Goal: Information Seeking & Learning: Learn about a topic

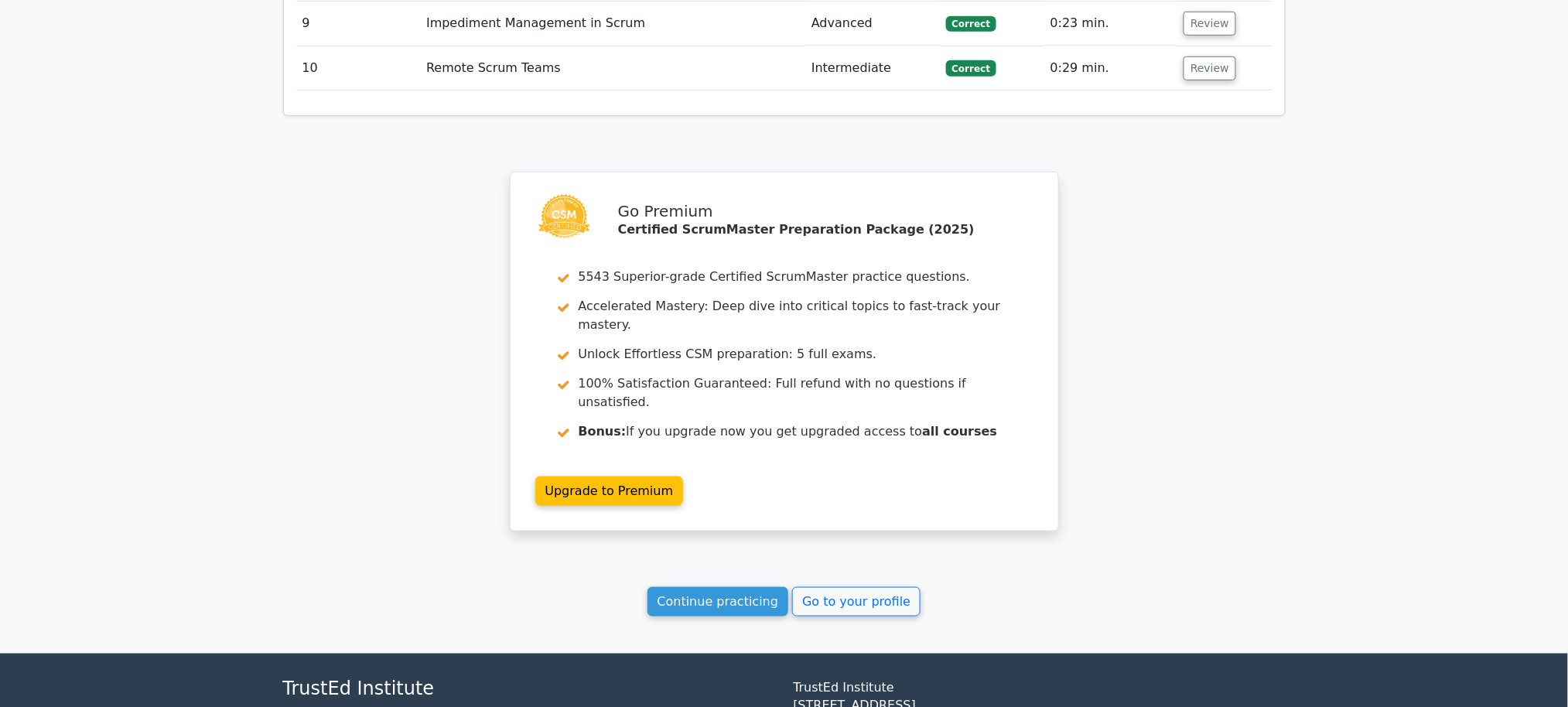
scroll to position [2520, 0]
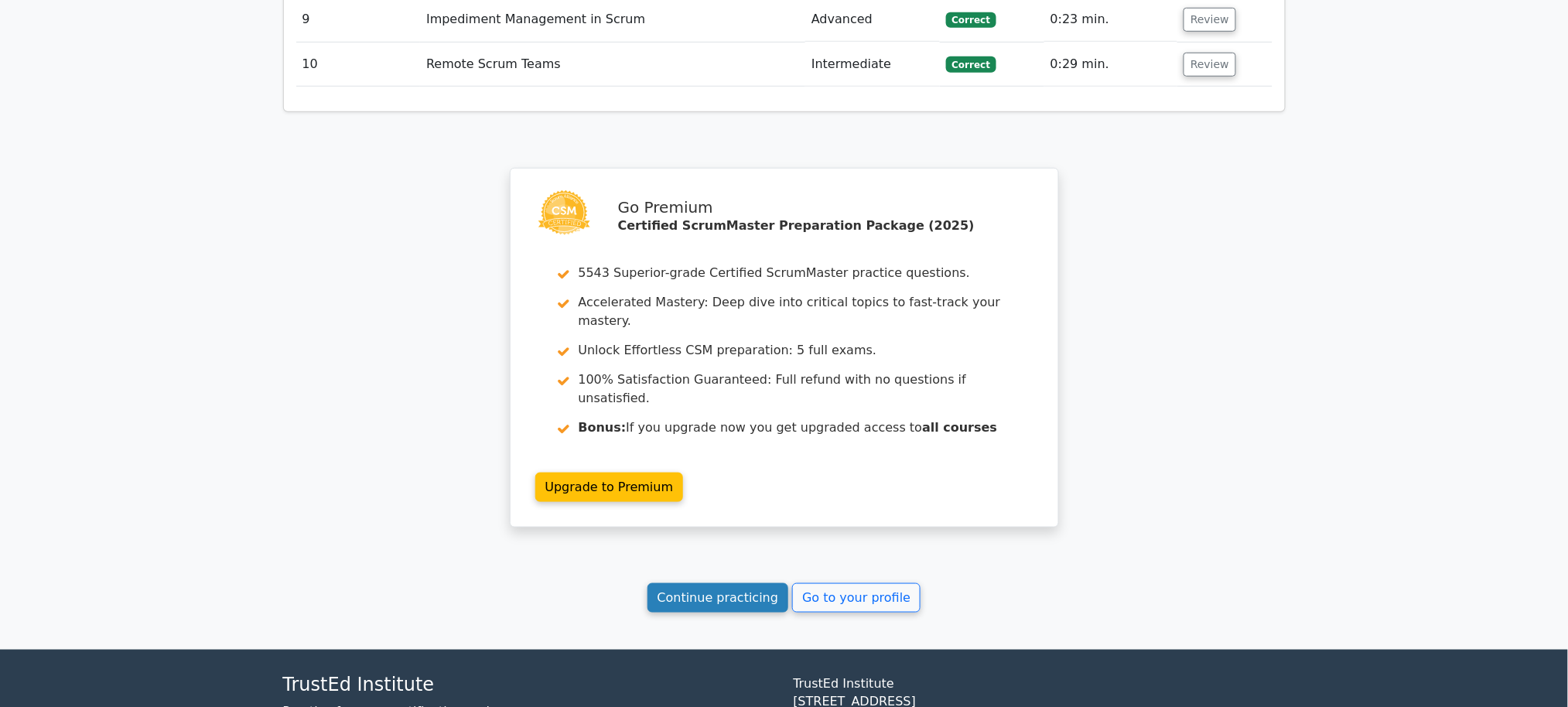
click at [757, 584] on link "Continue practicing" at bounding box center [718, 598] width 142 height 29
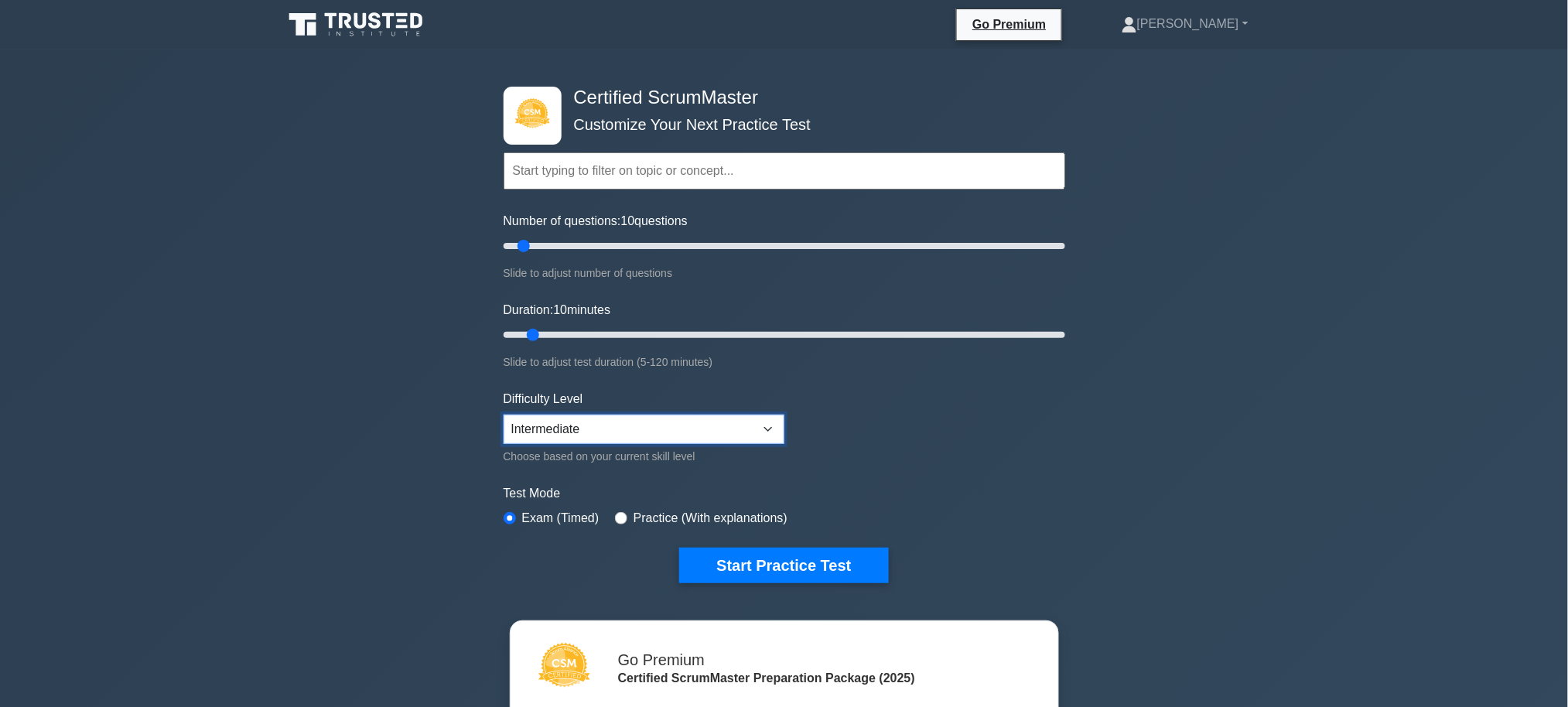
click at [763, 433] on select "Beginner Intermediate Expert" at bounding box center [643, 429] width 281 height 29
click at [795, 570] on button "Start Practice Test" at bounding box center [784, 566] width 209 height 36
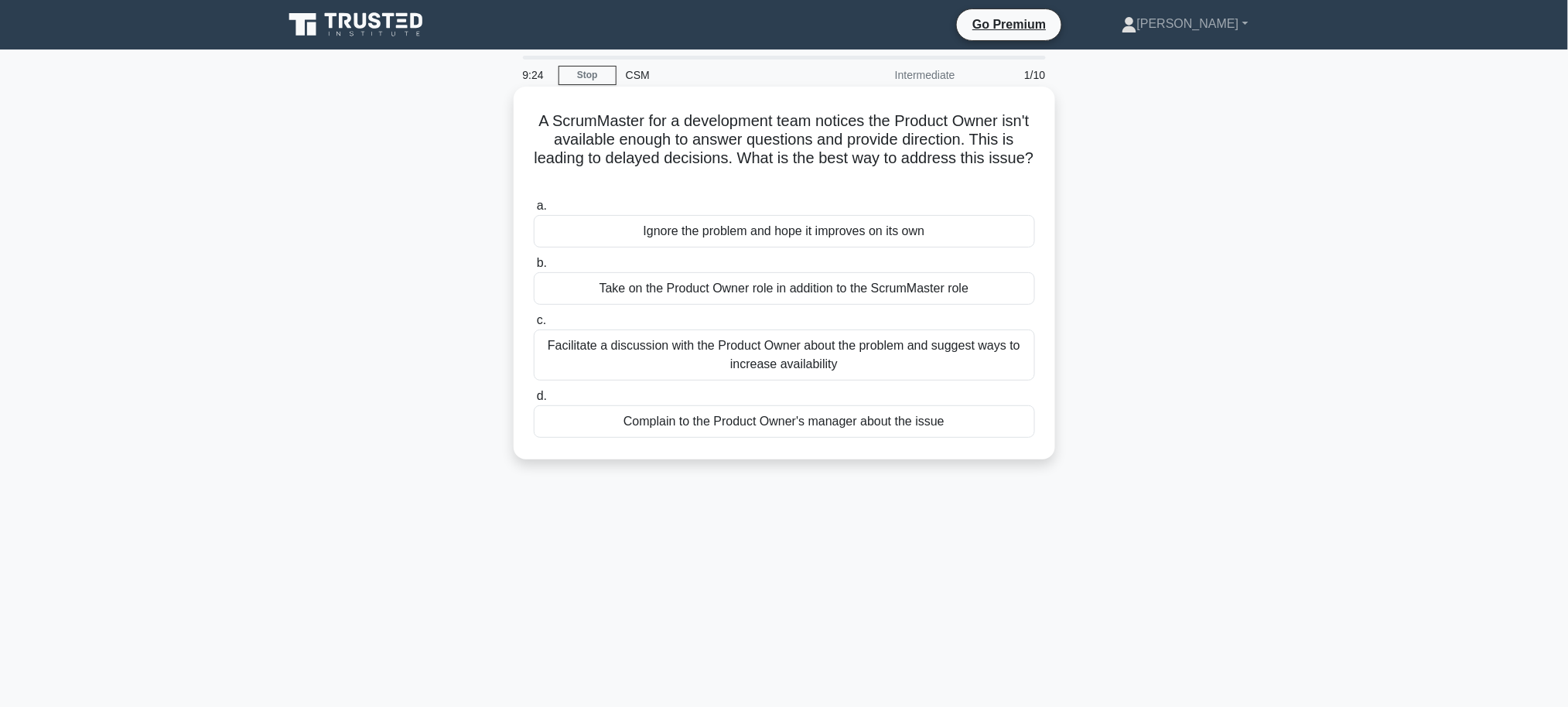
click at [759, 356] on div "Facilitate a discussion with the Product Owner about the problem and suggest wa…" at bounding box center [784, 355] width 502 height 51
click at [534, 326] on input "c. Facilitate a discussion with the Product Owner about the problem and suggest…" at bounding box center [534, 321] width 0 height 10
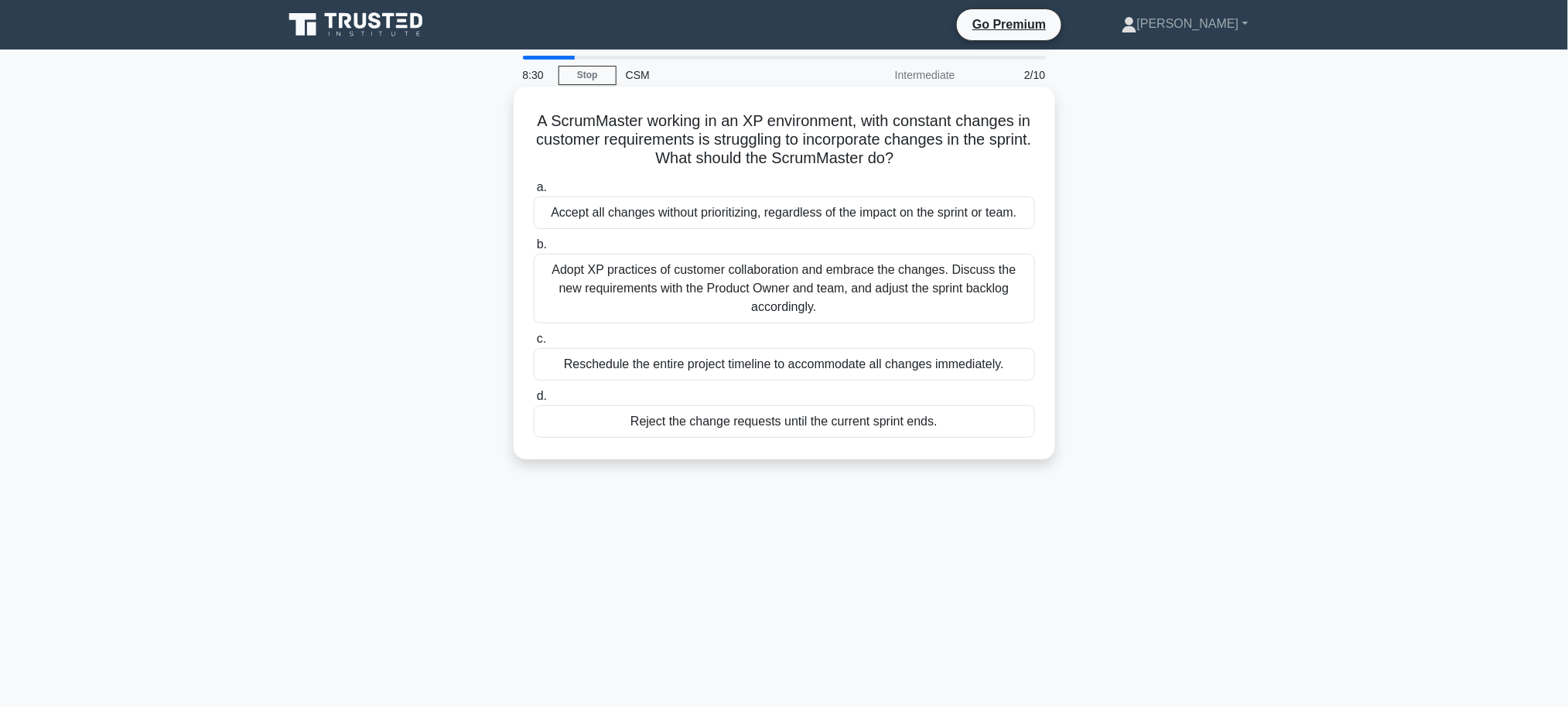
click at [687, 295] on div "Adopt XP practices of customer collaboration and embrace the changes. Discuss t…" at bounding box center [784, 289] width 502 height 70
click at [534, 250] on input "b. Adopt XP practices of customer collaboration and embrace the changes. Discus…" at bounding box center [534, 244] width 0 height 10
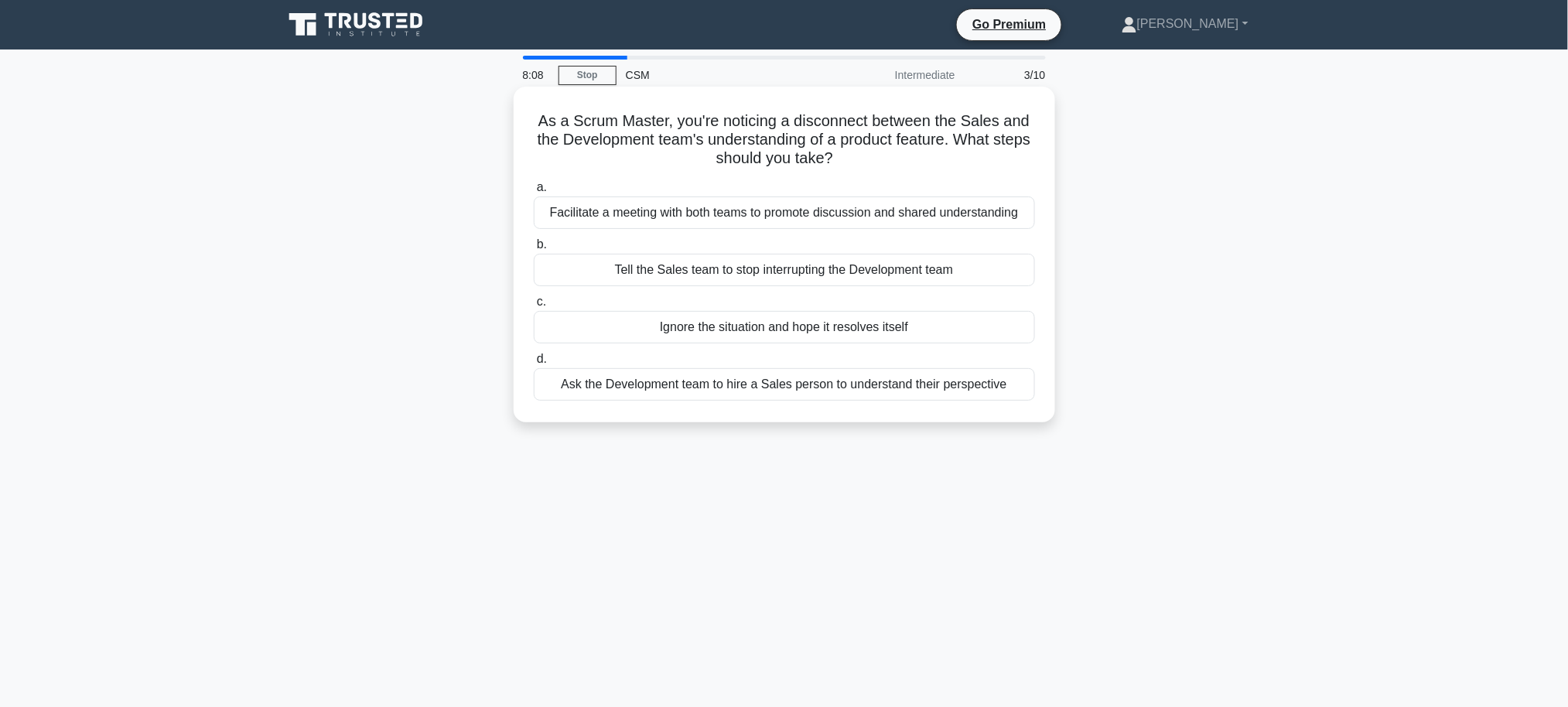
click at [613, 213] on div "Facilitate a meeting with both teams to promote discussion and shared understan…" at bounding box center [784, 213] width 502 height 32
click at [534, 193] on input "a. Facilitate a meeting with both teams to promote discussion and shared unders…" at bounding box center [534, 187] width 0 height 10
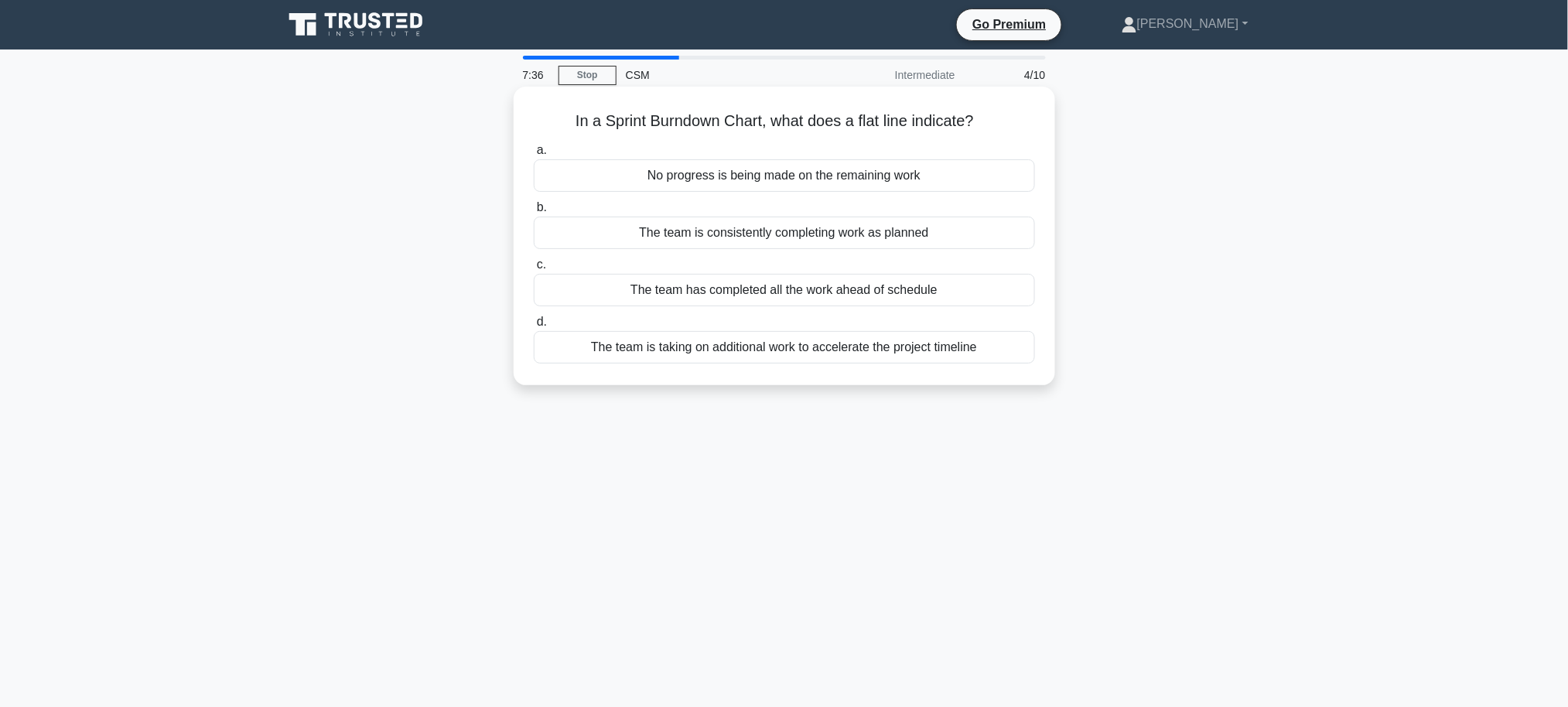
click at [757, 231] on div "The team is consistently completing work as planned" at bounding box center [784, 233] width 502 height 32
click at [534, 213] on input "b. The team is consistently completing work as planned" at bounding box center [534, 207] width 0 height 10
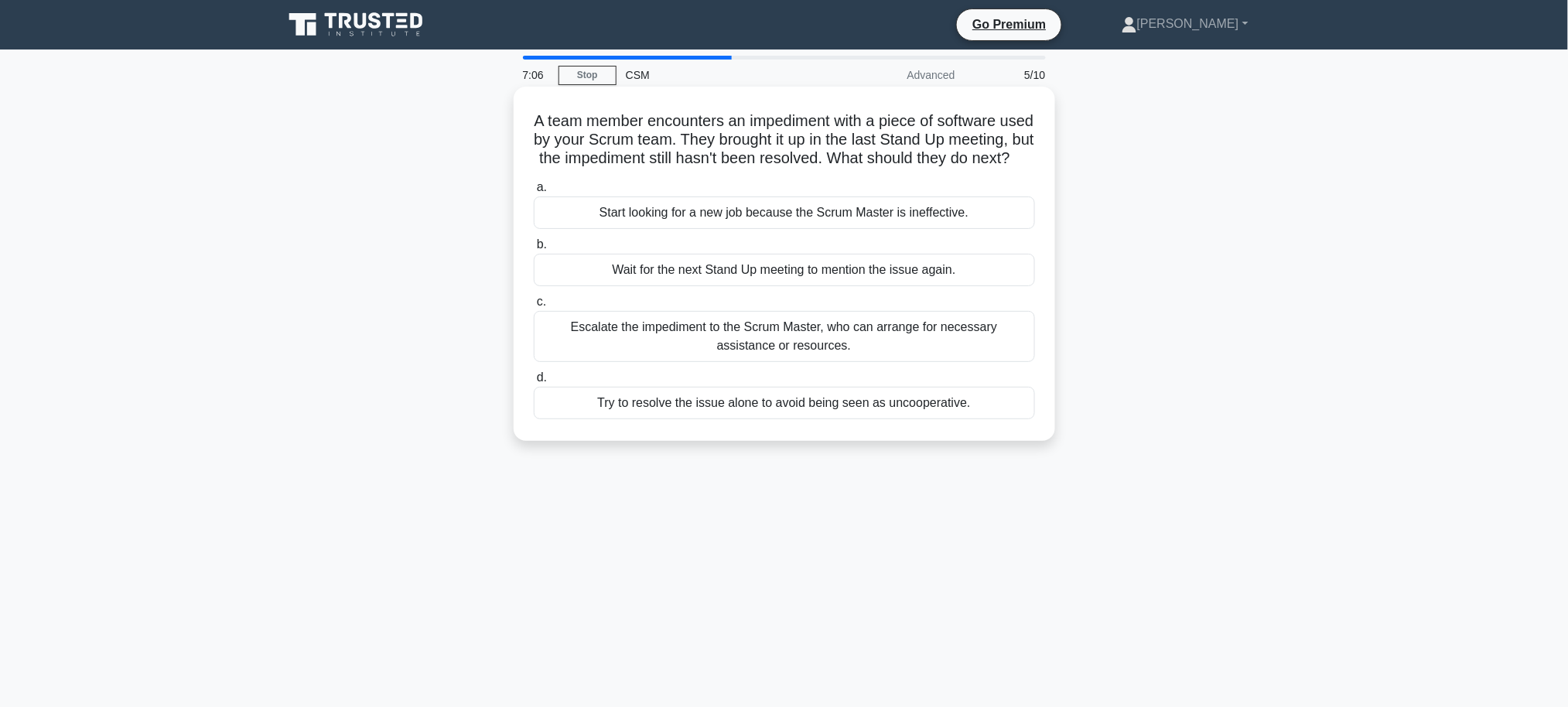
click at [725, 353] on div "Escalate the impediment to the Scrum Master, who can arrange for necessary assi…" at bounding box center [784, 337] width 502 height 51
click at [534, 308] on input "c. Escalate the impediment to the Scrum Master, who can arrange for necessary a…" at bounding box center [534, 302] width 0 height 10
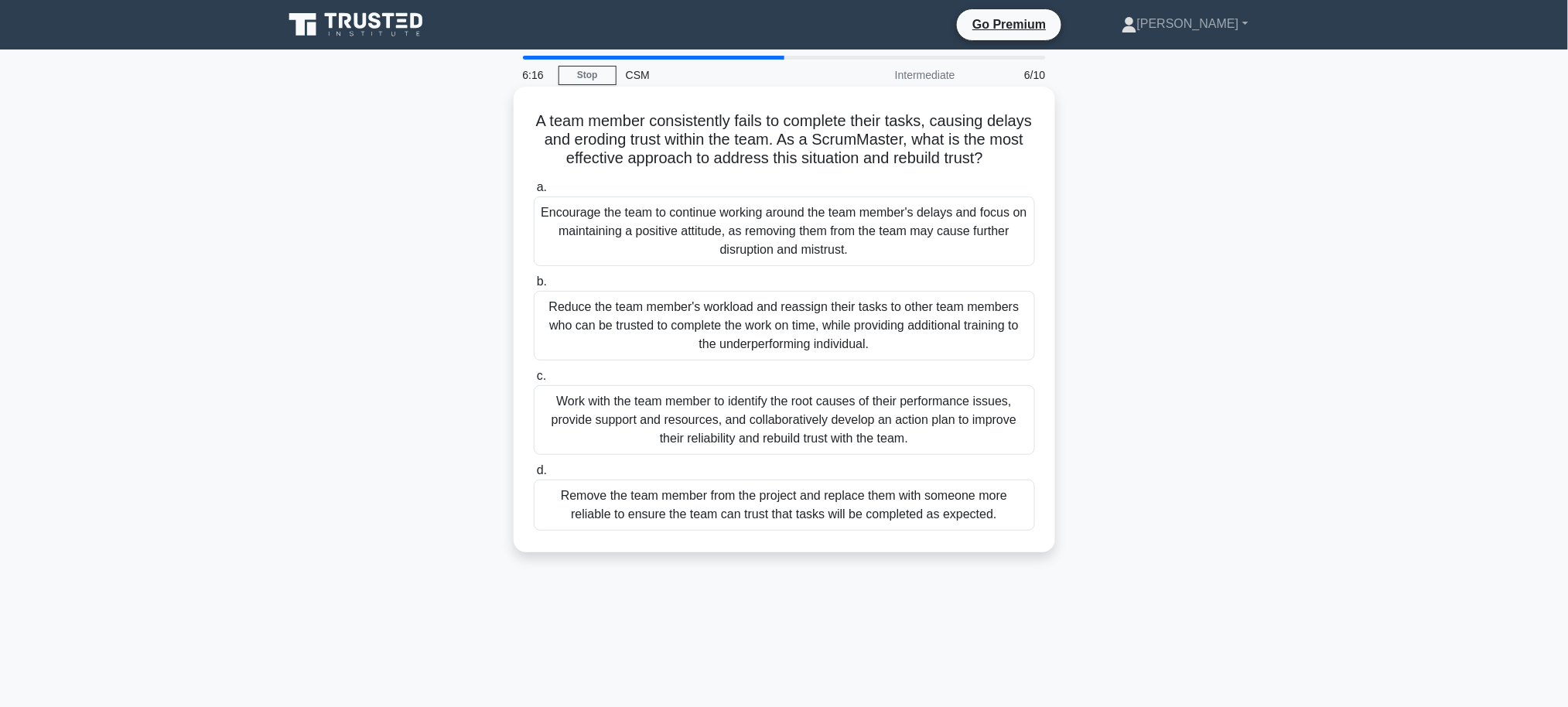
click at [648, 415] on div "Work with the team member to identify the root causes of their performance issu…" at bounding box center [784, 420] width 502 height 70
click at [534, 381] on input "c. Work with the team member to identify the root causes of their performance i…" at bounding box center [534, 376] width 0 height 10
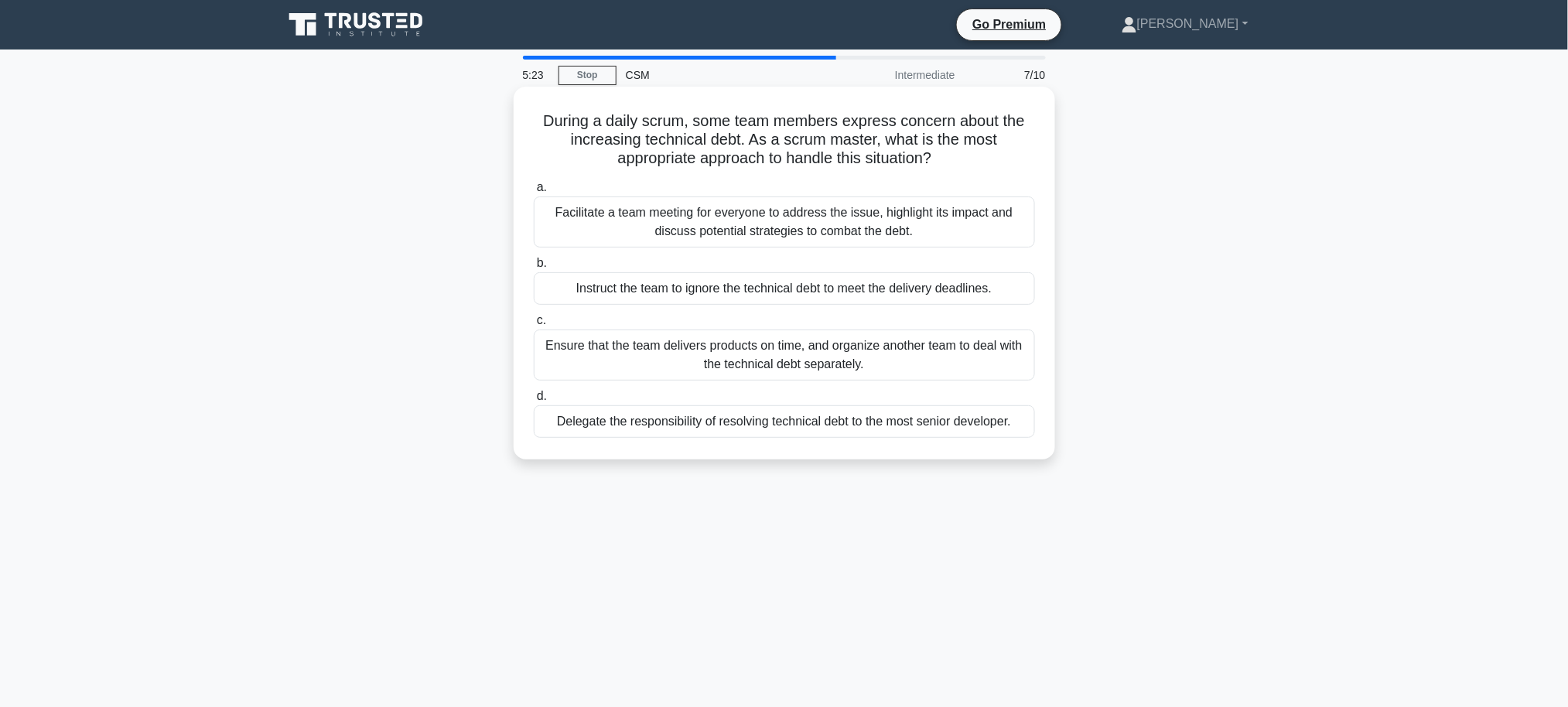
click at [815, 359] on div "Ensure that the team delivers products on time, and organize another team to de…" at bounding box center [784, 355] width 502 height 51
click at [534, 326] on input "c. Ensure that the team delivers products on time, and organize another team to…" at bounding box center [534, 321] width 0 height 10
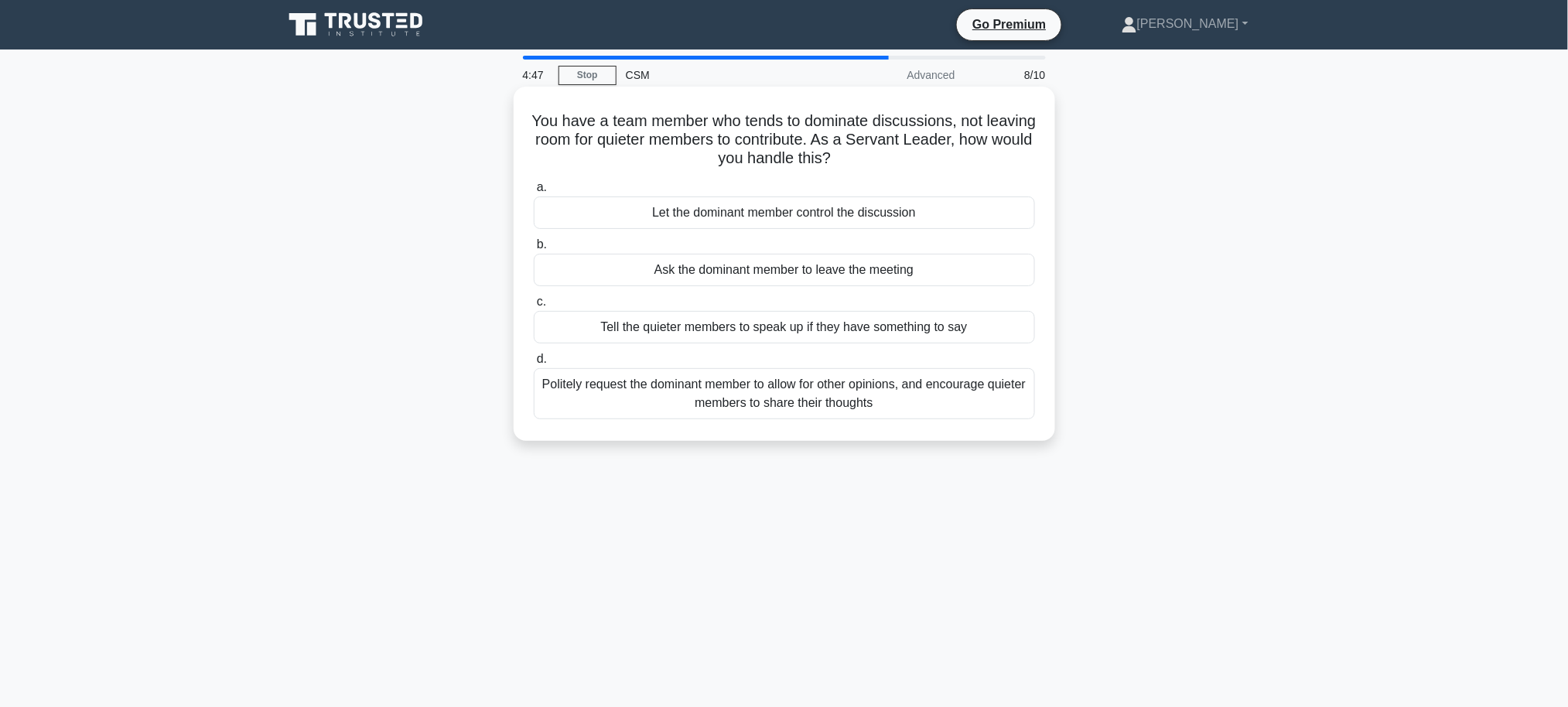
click at [704, 398] on div "Politely request the dominant member to allow for other opinions, and encourage…" at bounding box center [784, 394] width 502 height 51
click at [534, 364] on input "d. Politely request the dominant member to allow for other opinions, and encour…" at bounding box center [534, 360] width 0 height 10
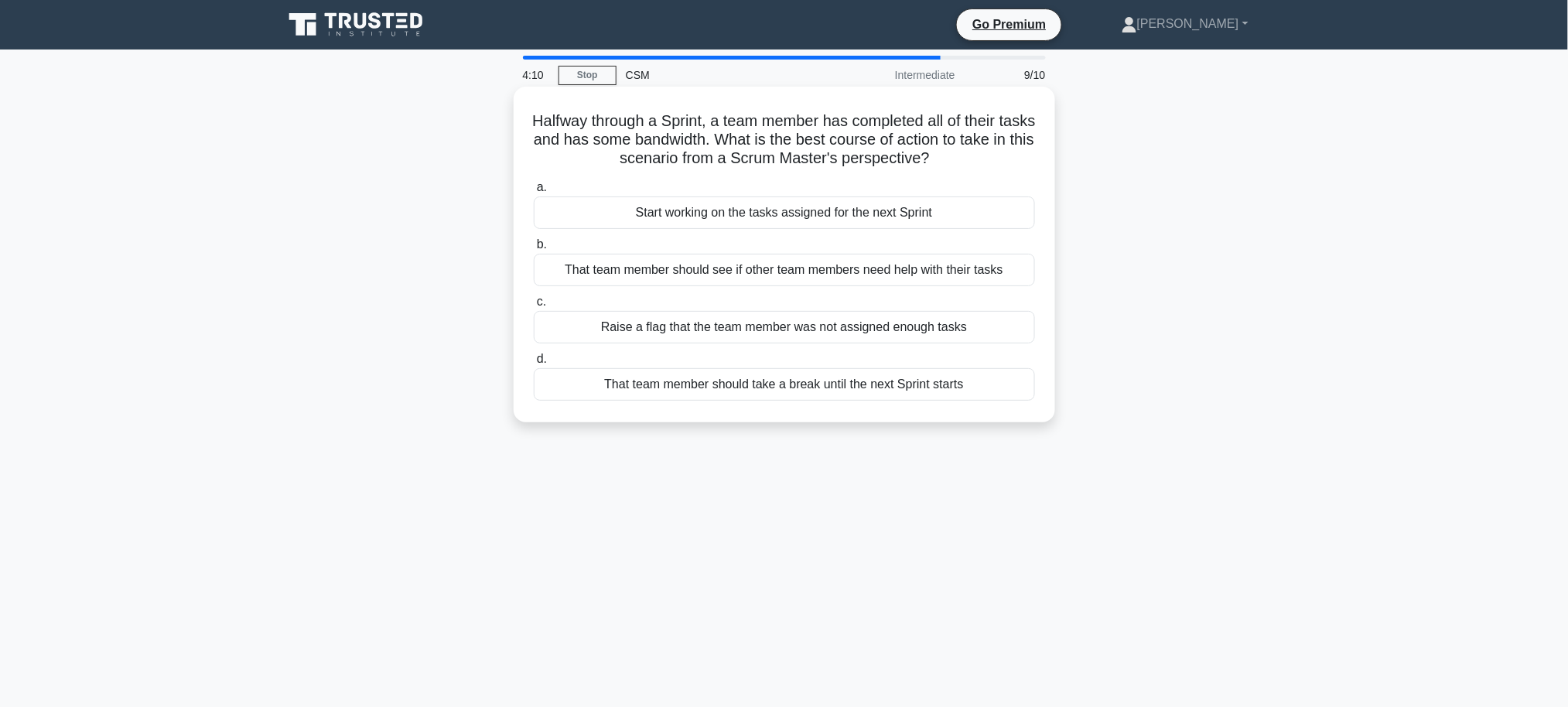
click at [830, 214] on div "Start working on the tasks assigned for the next Sprint" at bounding box center [784, 213] width 502 height 32
click at [534, 193] on input "a. Start working on the tasks assigned for the next Sprint" at bounding box center [534, 187] width 0 height 10
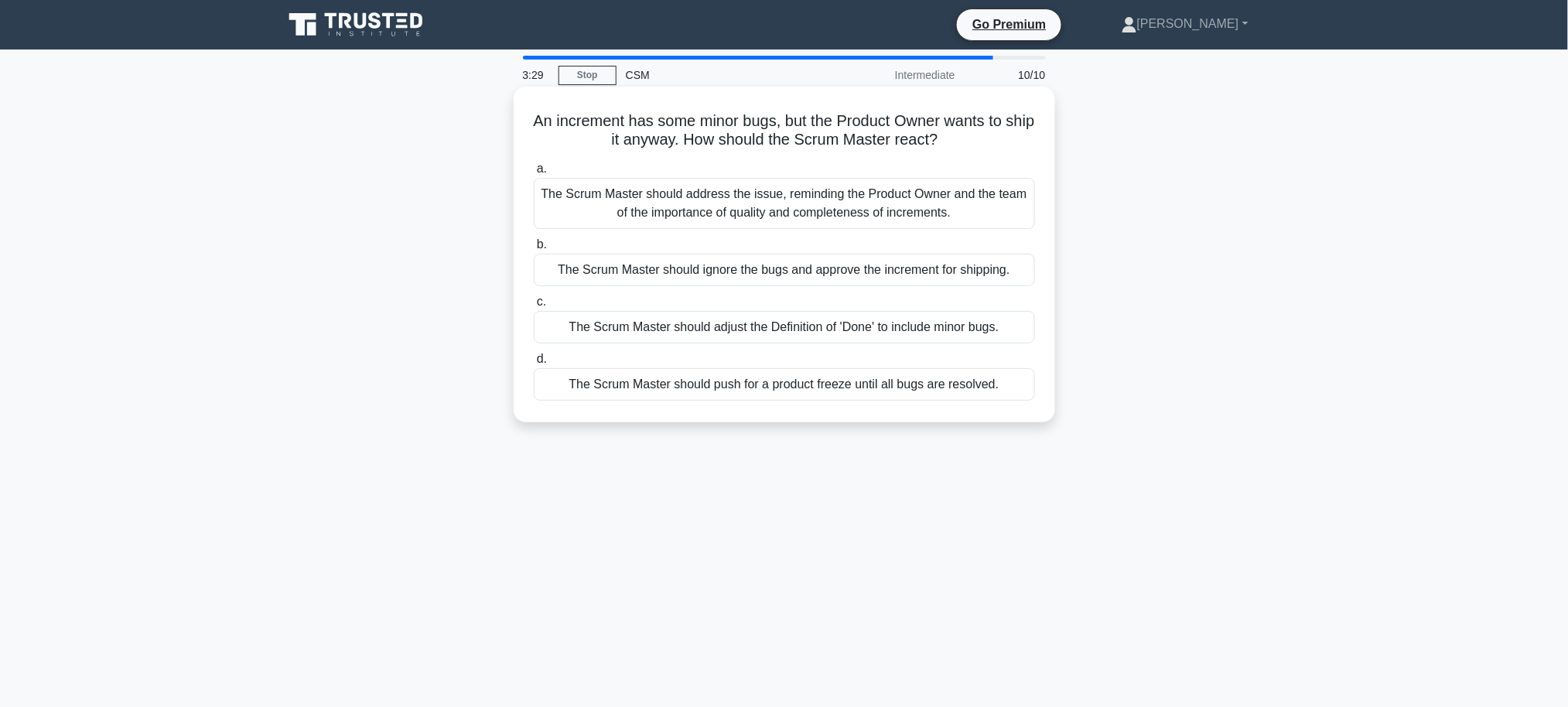
click at [794, 329] on div "The Scrum Master should adjust the Definition of 'Done' to include minor bugs." at bounding box center [784, 327] width 502 height 32
click at [534, 308] on input "c. The Scrum Master should adjust the Definition of 'Done' to include minor bug…" at bounding box center [534, 302] width 0 height 10
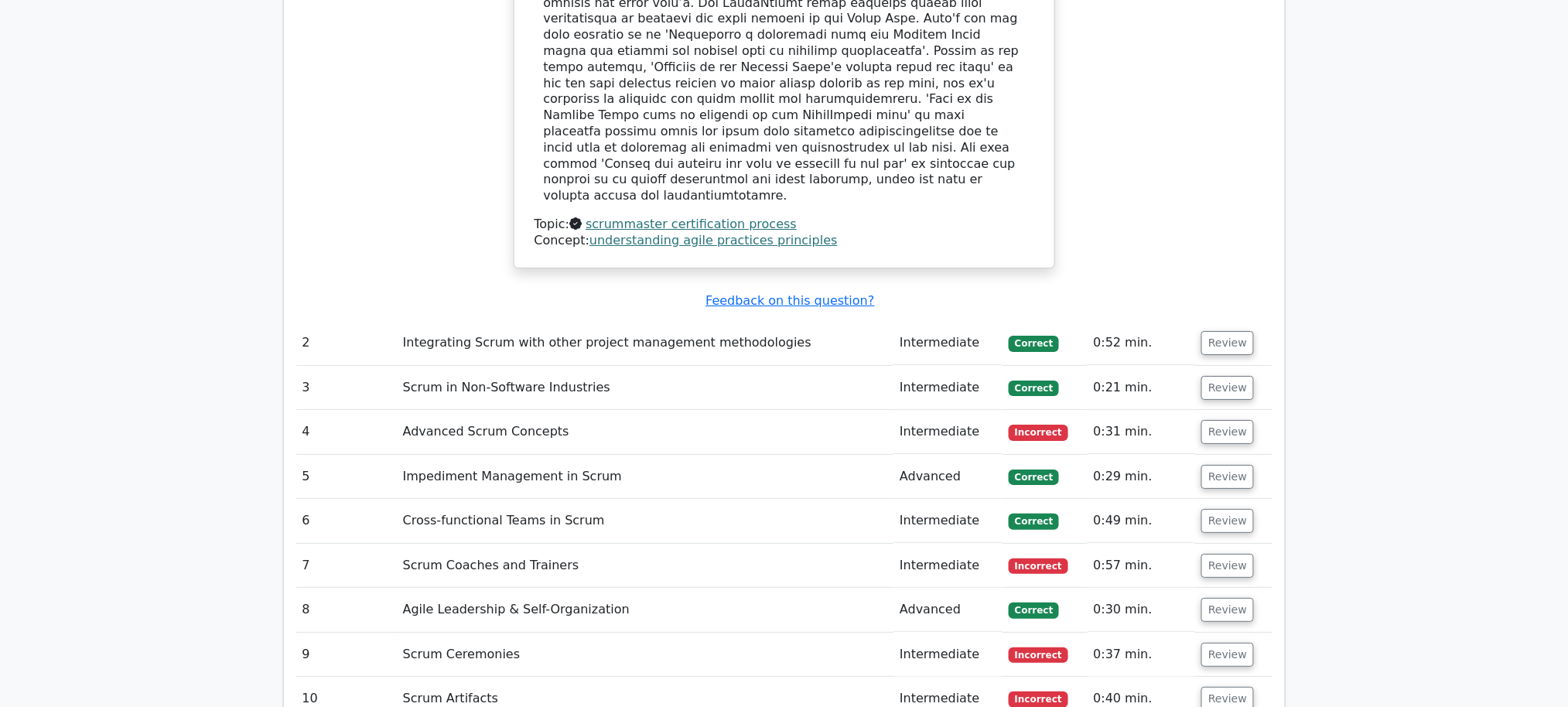
scroll to position [1953, 0]
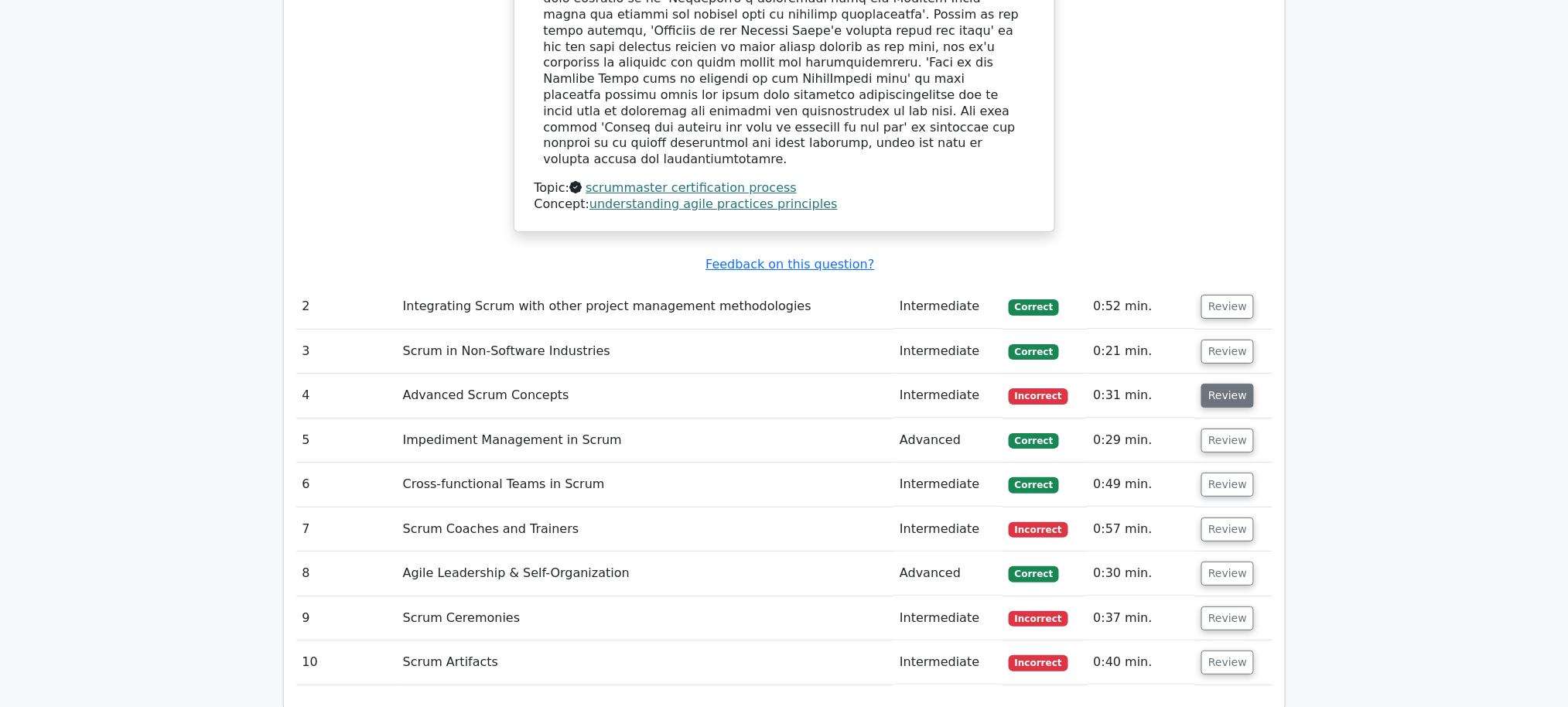
click at [1205, 384] on button "Review" at bounding box center [1228, 396] width 53 height 24
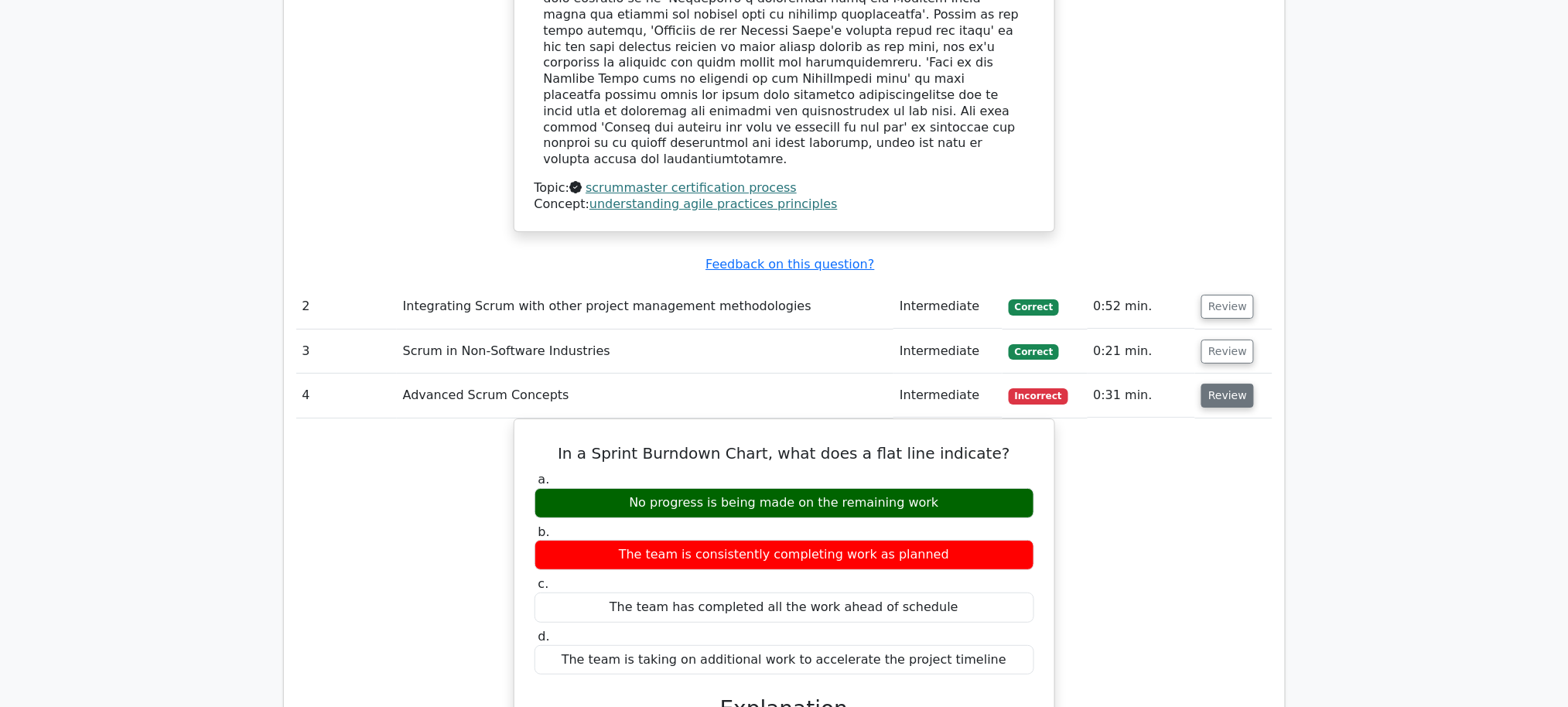
click at [1205, 384] on button "Review" at bounding box center [1228, 396] width 53 height 24
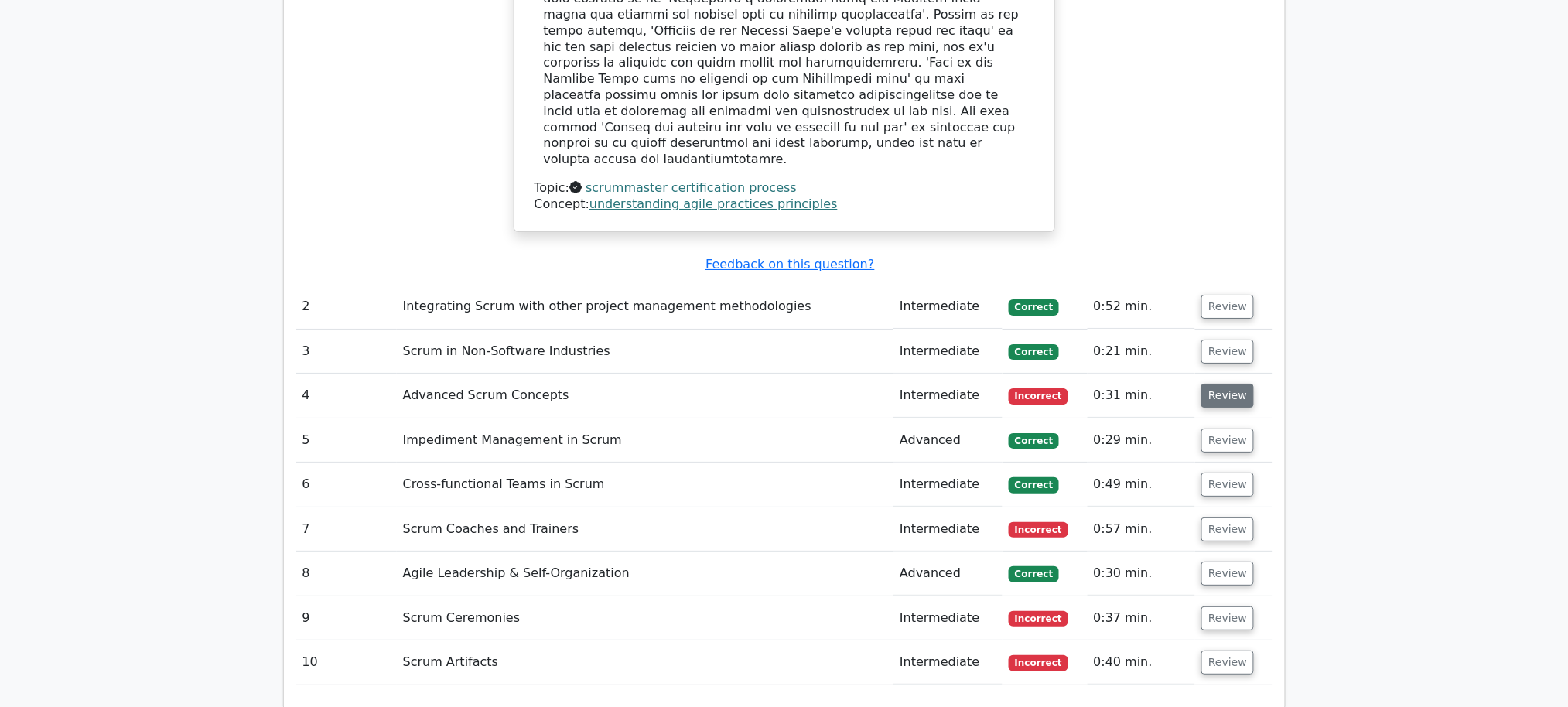
click at [1205, 384] on button "Review" at bounding box center [1228, 396] width 53 height 24
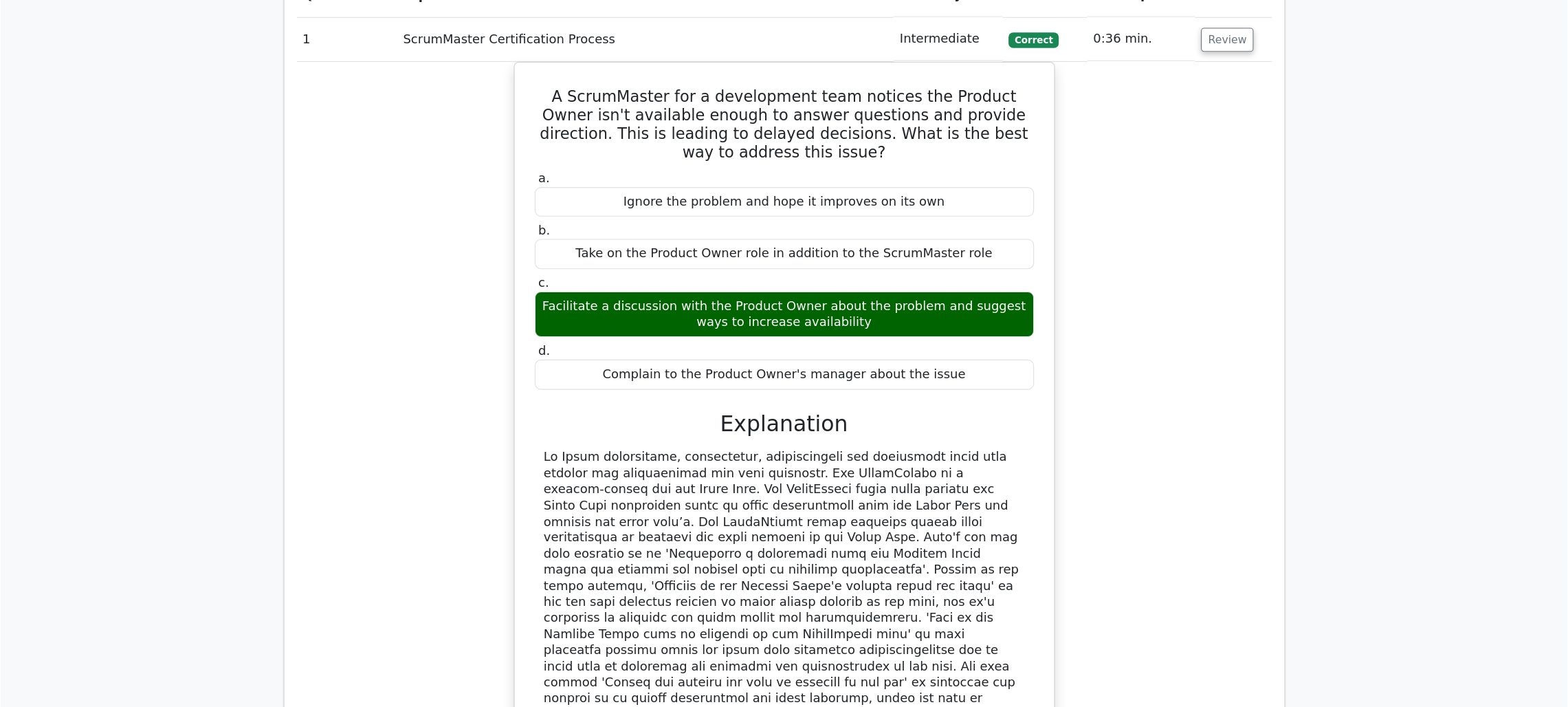
scroll to position [1243, 0]
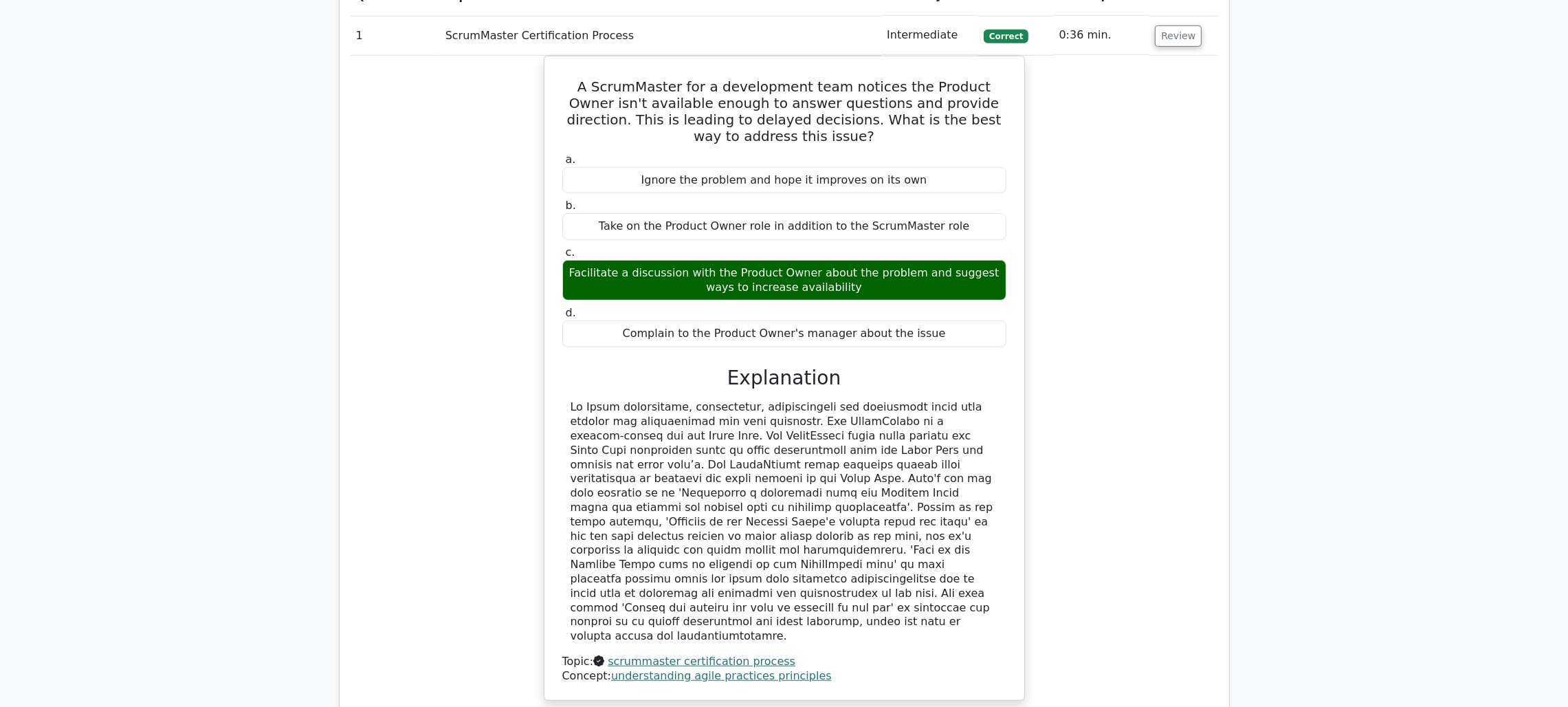
click at [1301, 455] on main "Go Premium Certified ScrumMaster Preparation Package (2025) 5543 Superior-grade…" at bounding box center [784, 471] width 1568 height 3341
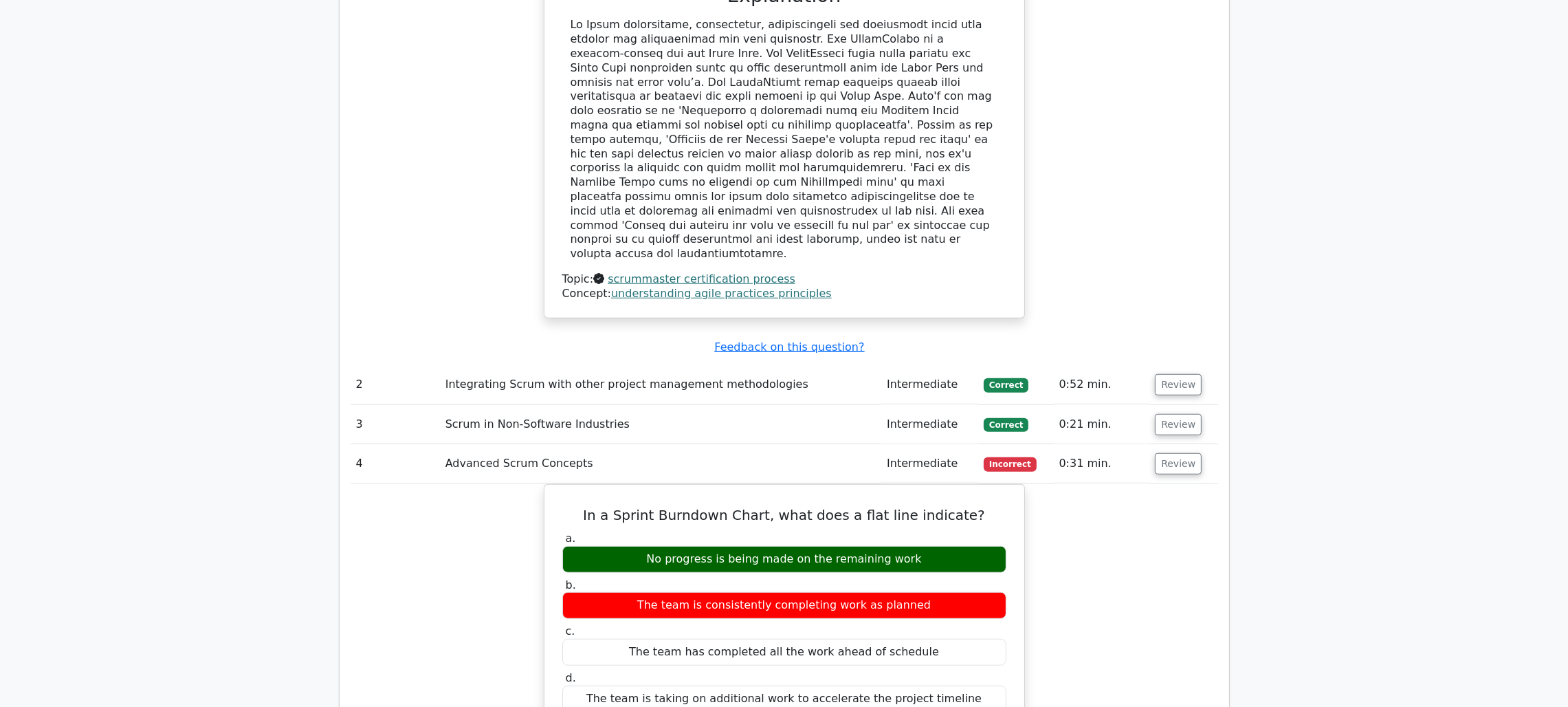
scroll to position [1634, 0]
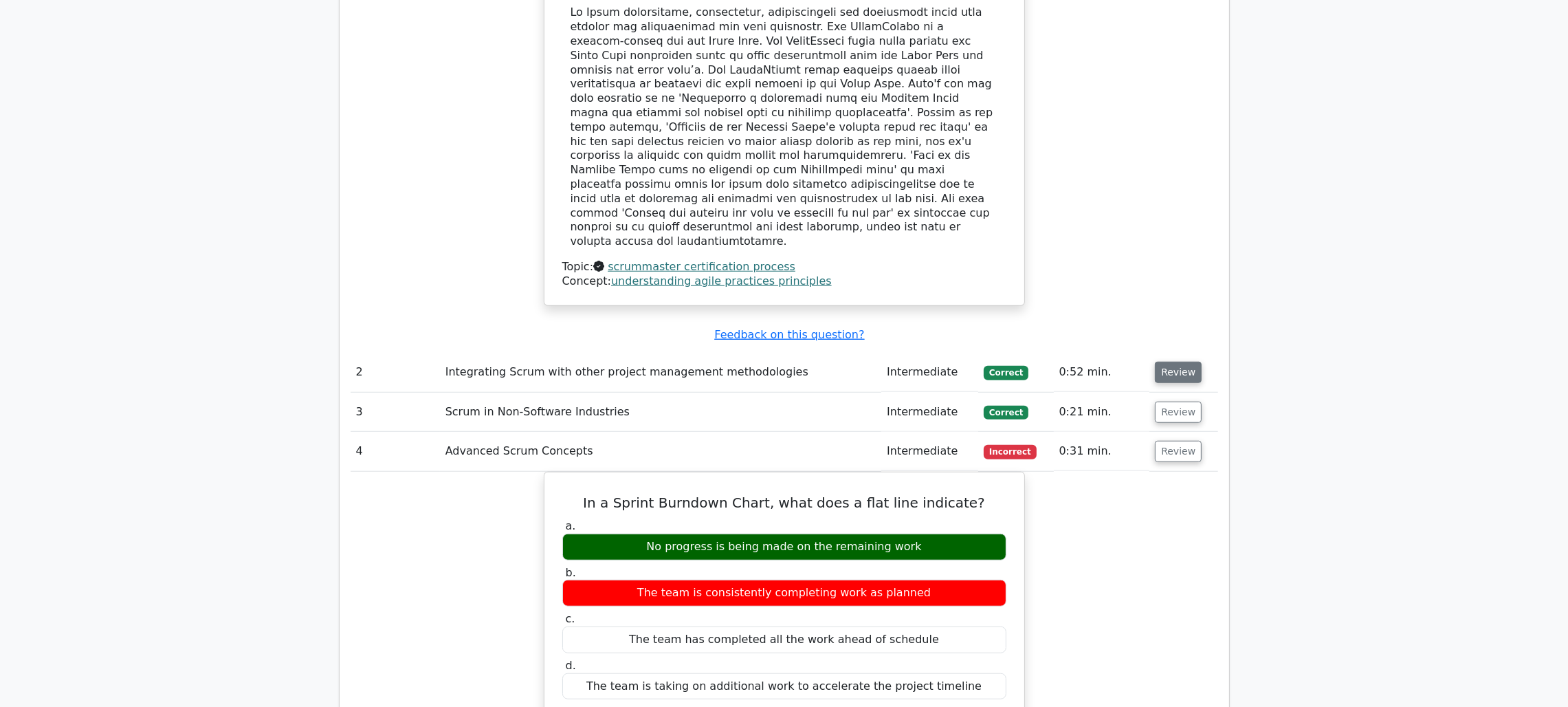
click at [1176, 361] on button "Review" at bounding box center [1179, 372] width 47 height 21
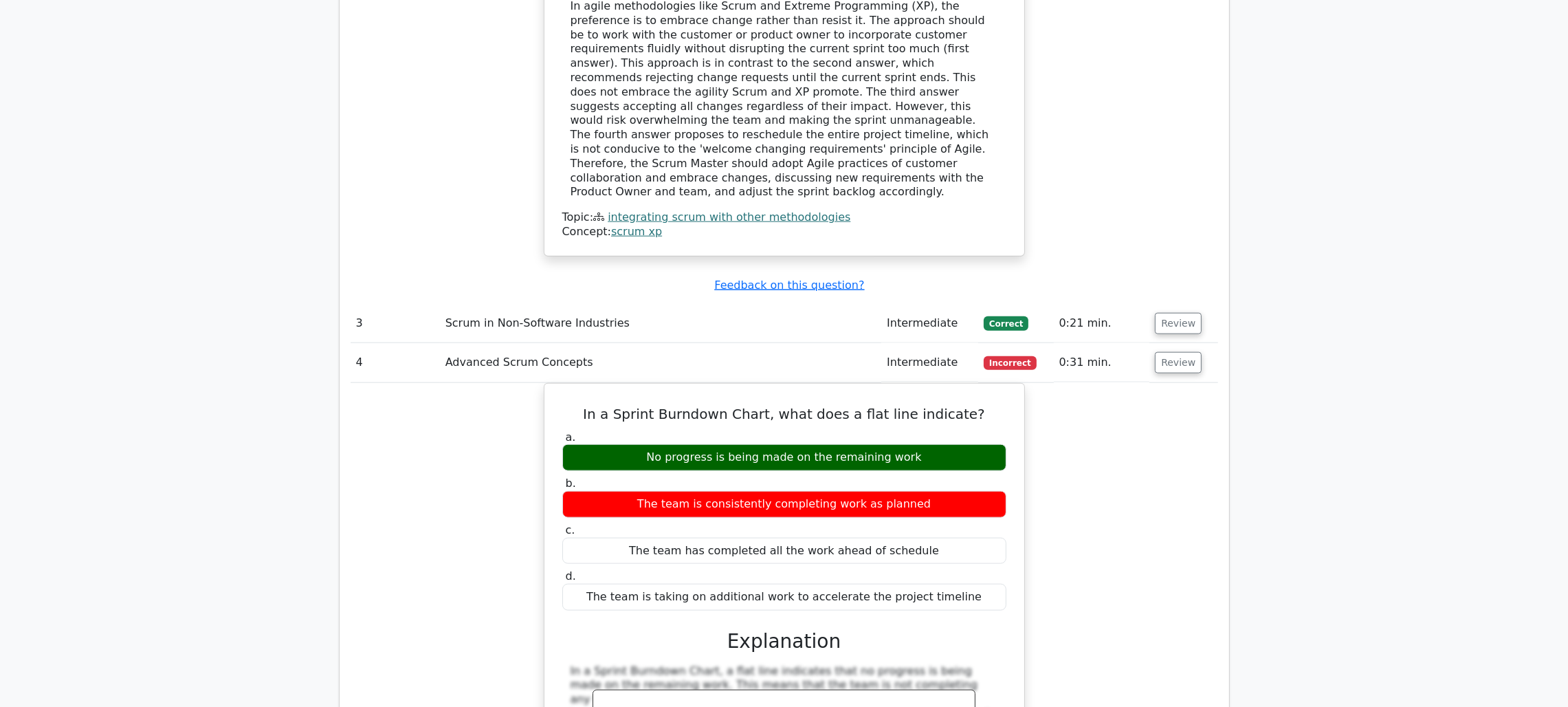
scroll to position [2428, 0]
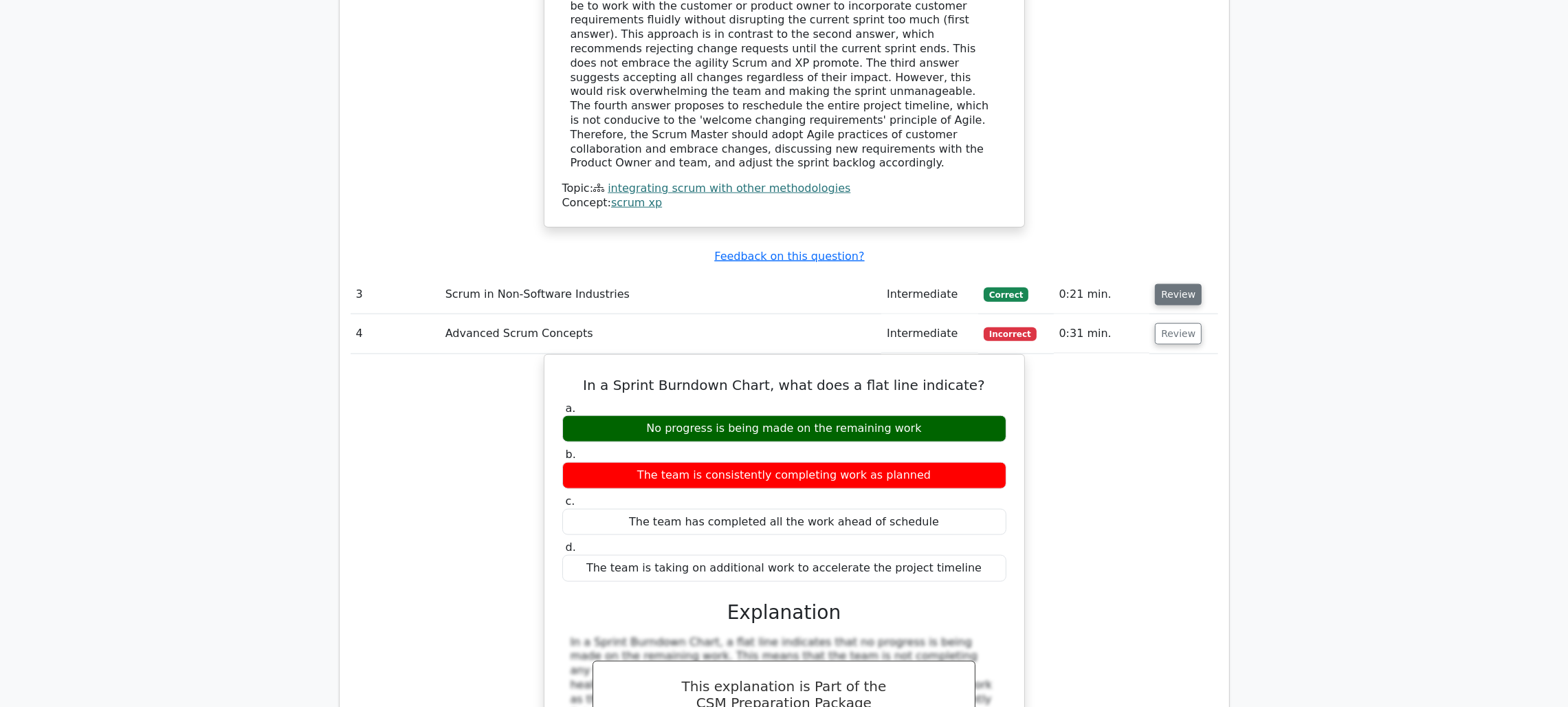
click at [1177, 284] on button "Review" at bounding box center [1179, 294] width 47 height 21
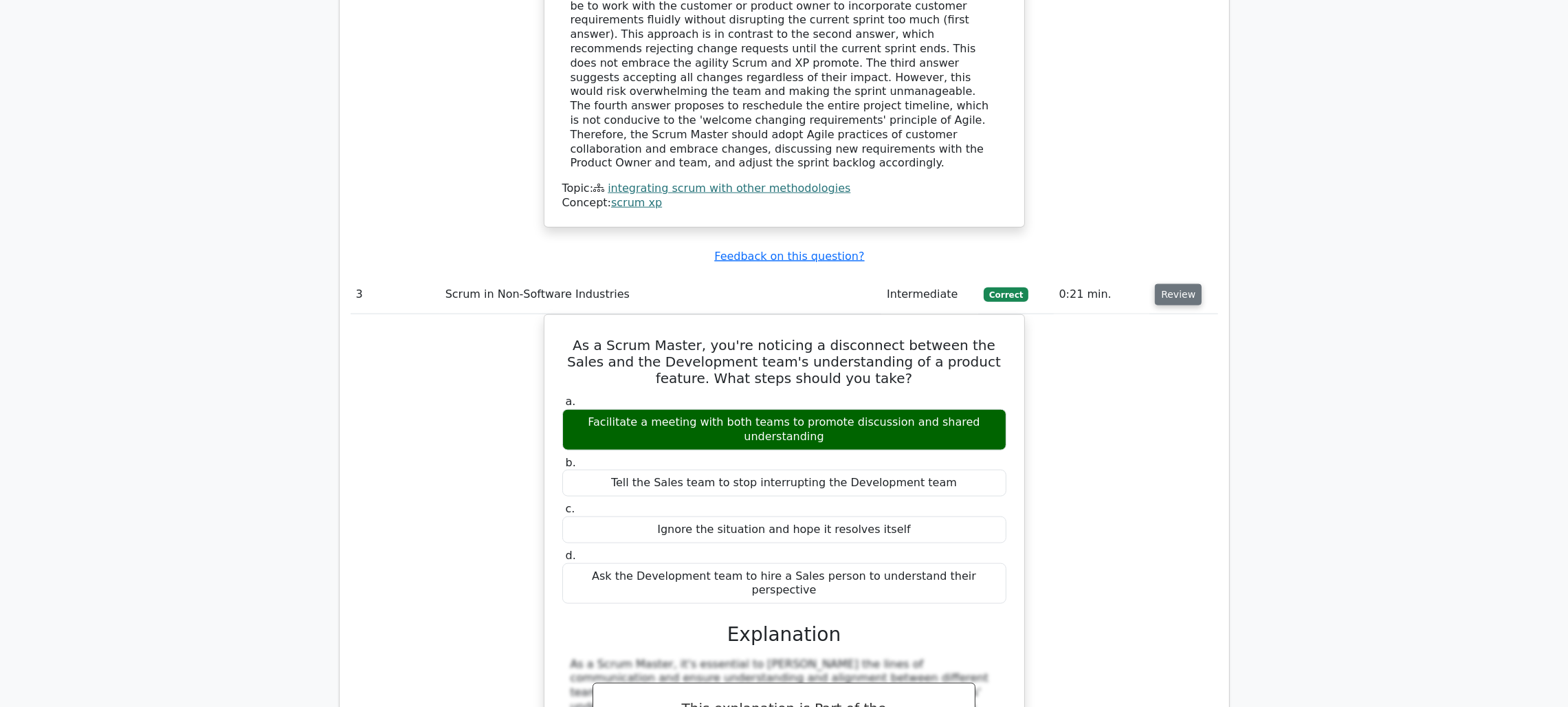
click at [1176, 284] on button "Review" at bounding box center [1179, 294] width 47 height 21
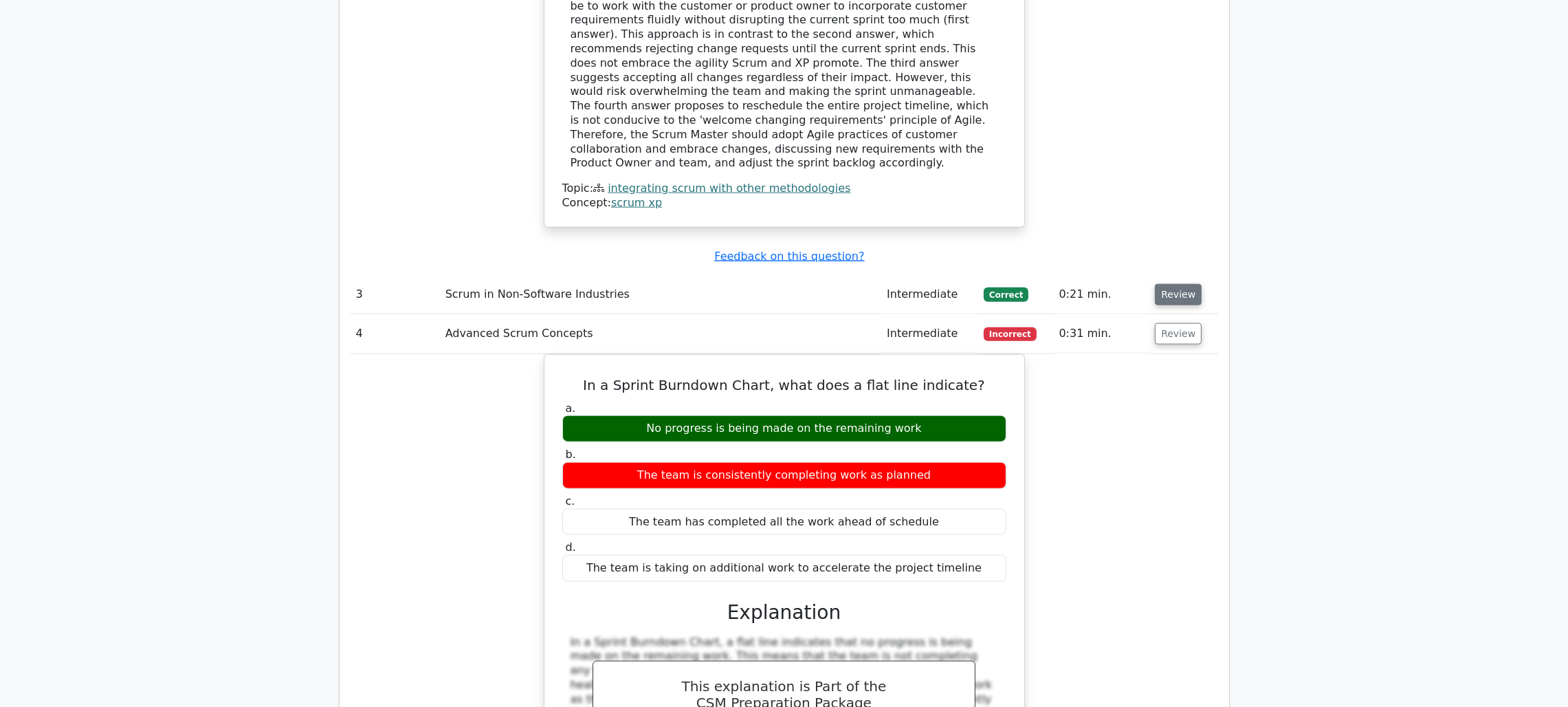
click at [1176, 284] on button "Review" at bounding box center [1179, 294] width 47 height 21
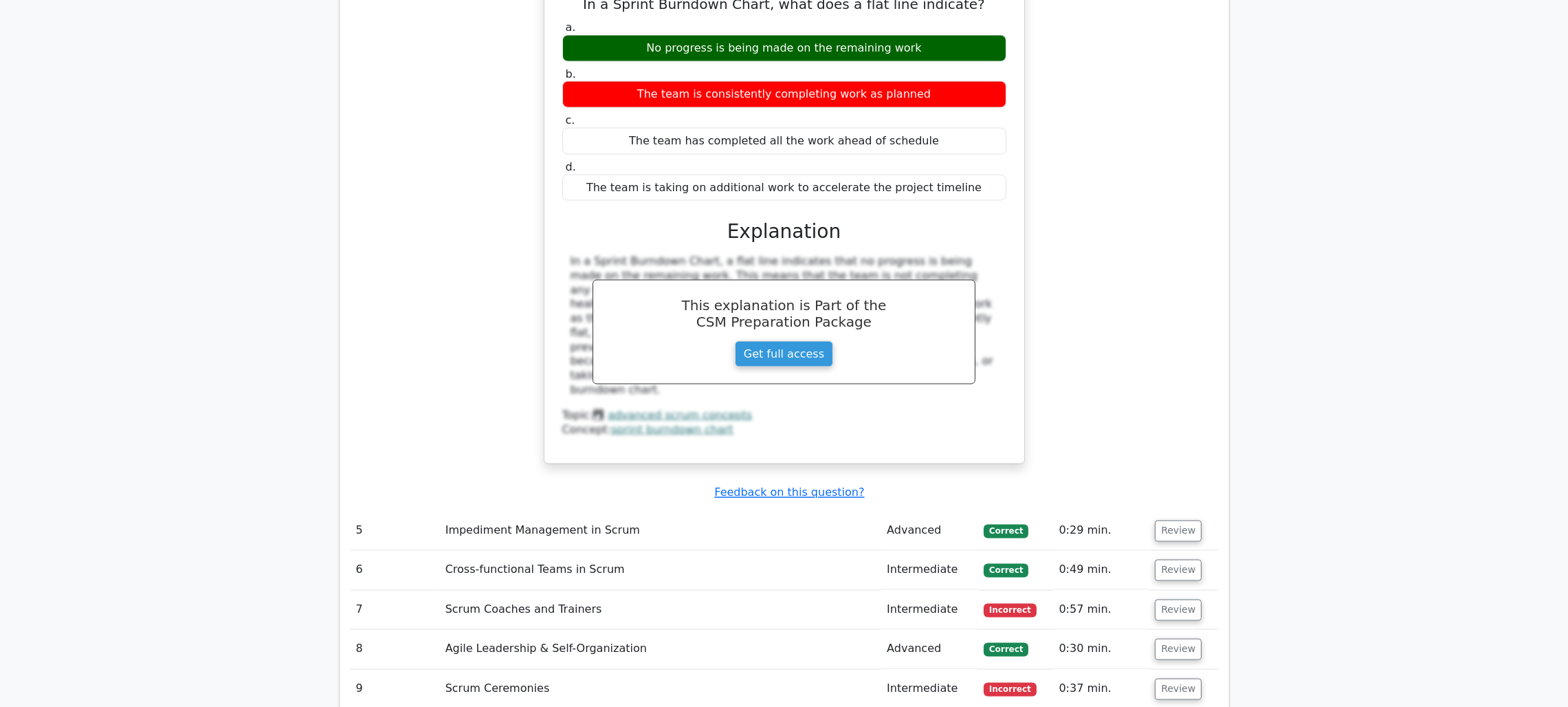
scroll to position [3462, 0]
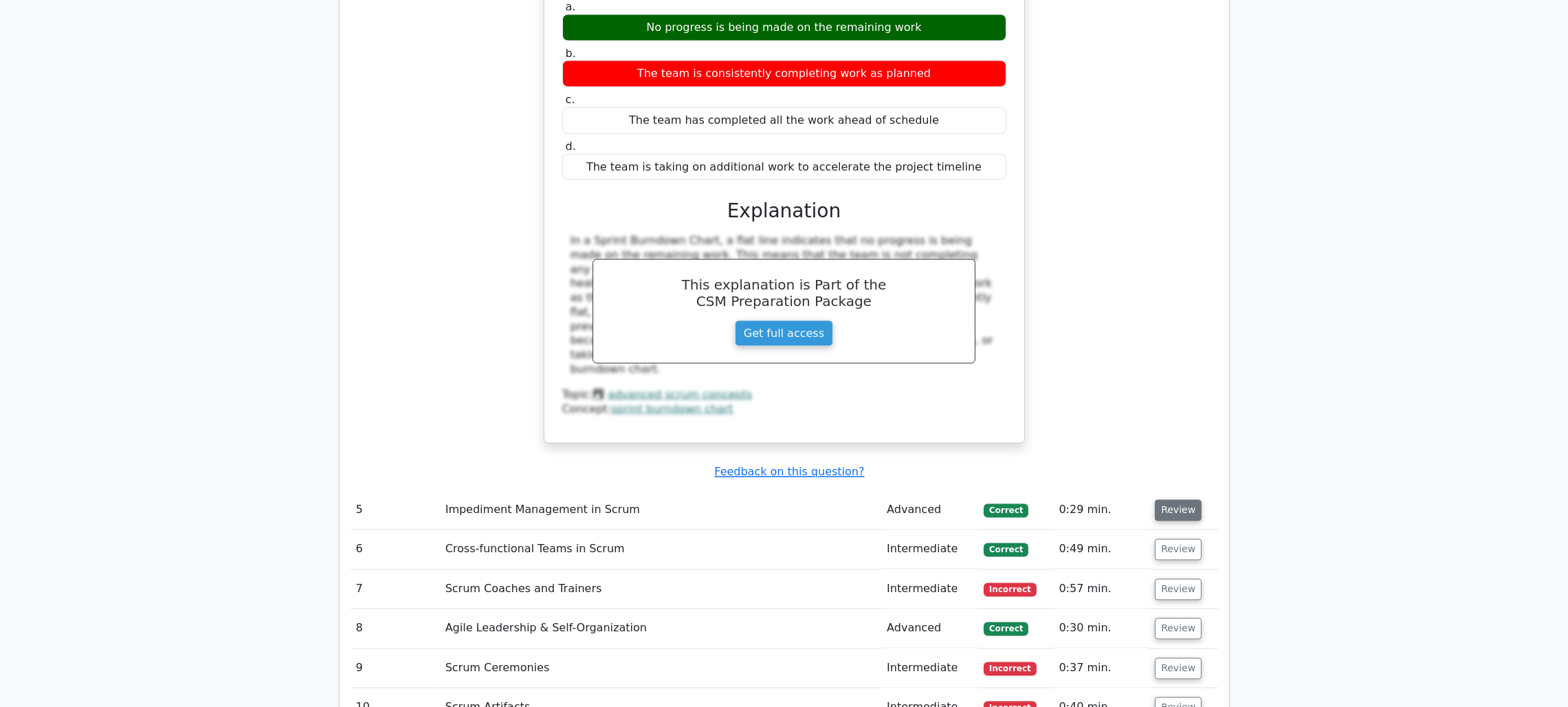
click at [1175, 499] on button "Review" at bounding box center [1179, 509] width 47 height 21
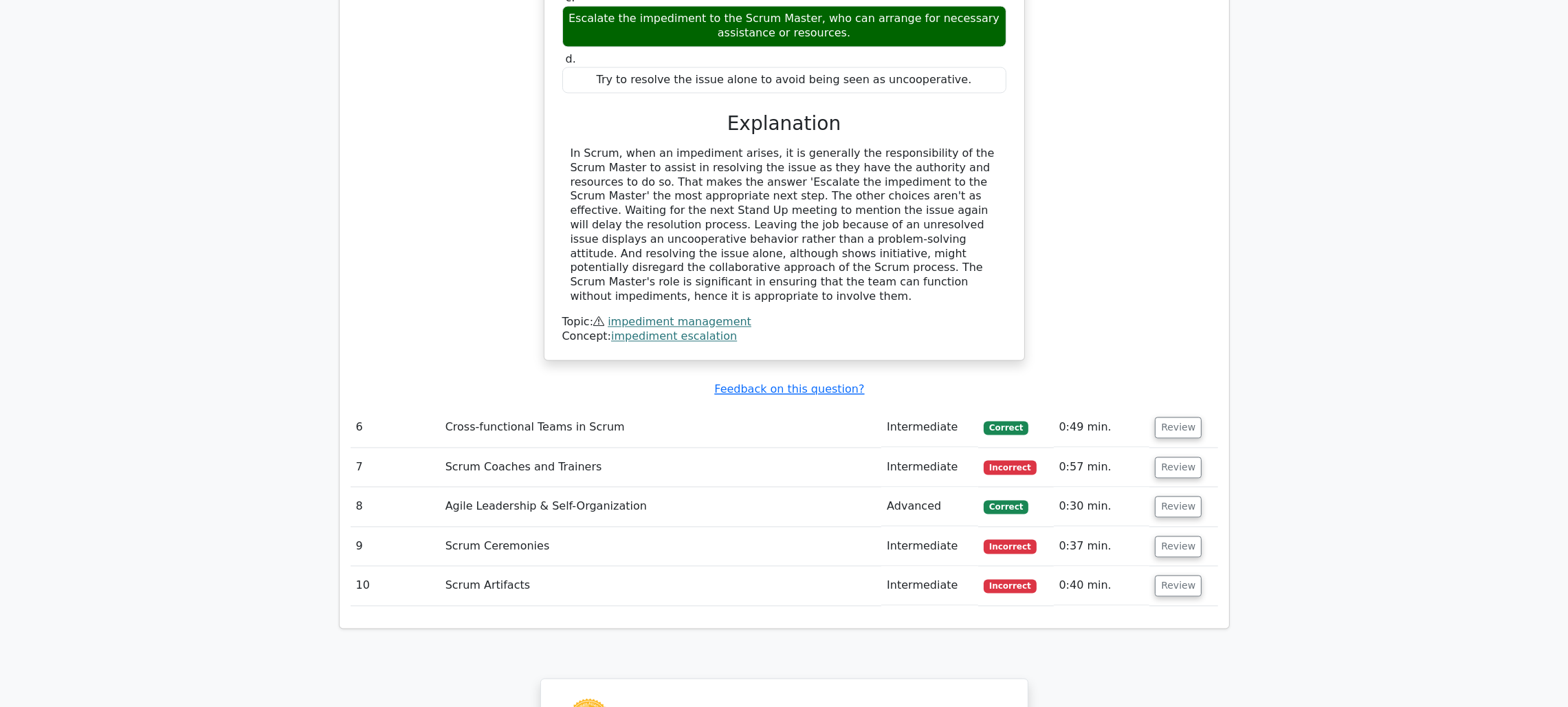
scroll to position [4226, 0]
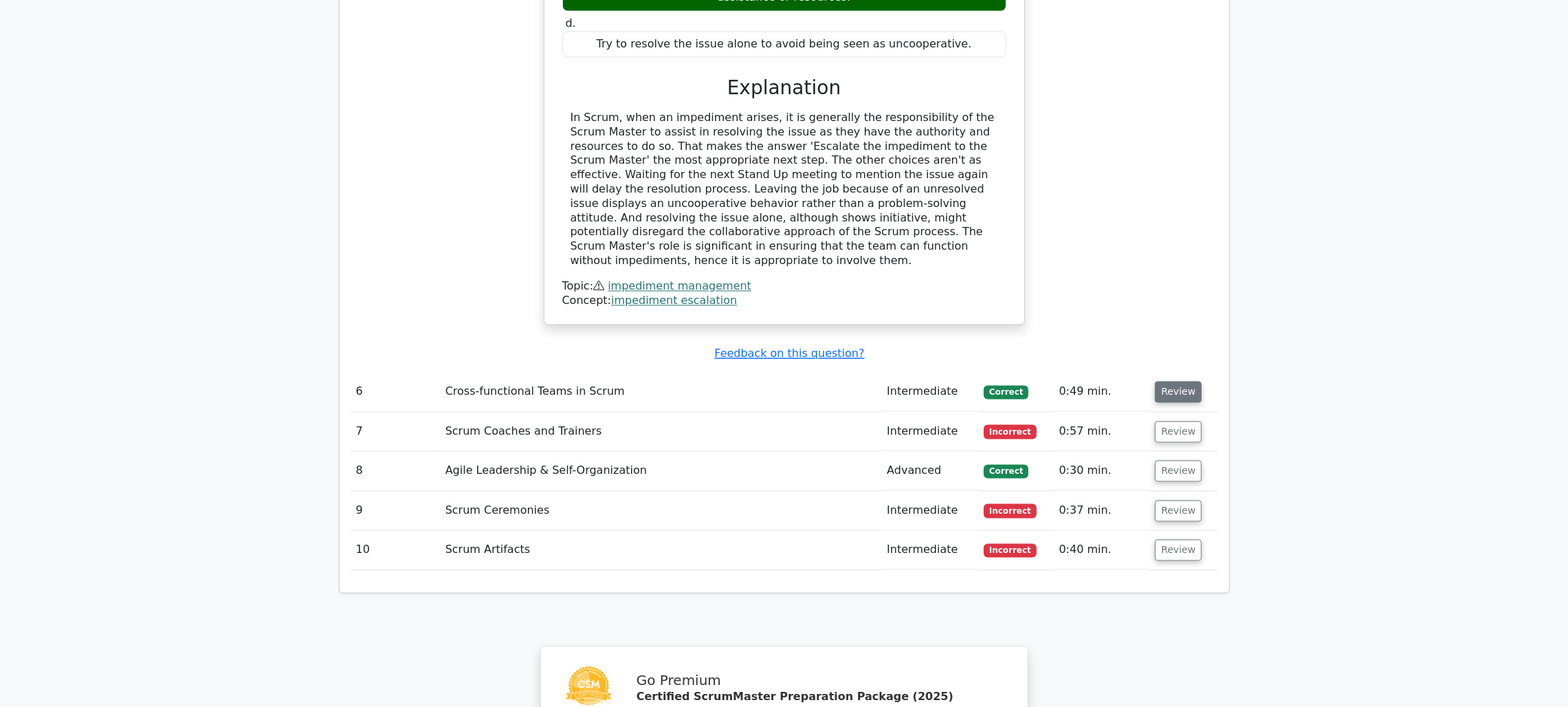
click at [1174, 381] on button "Review" at bounding box center [1179, 391] width 47 height 21
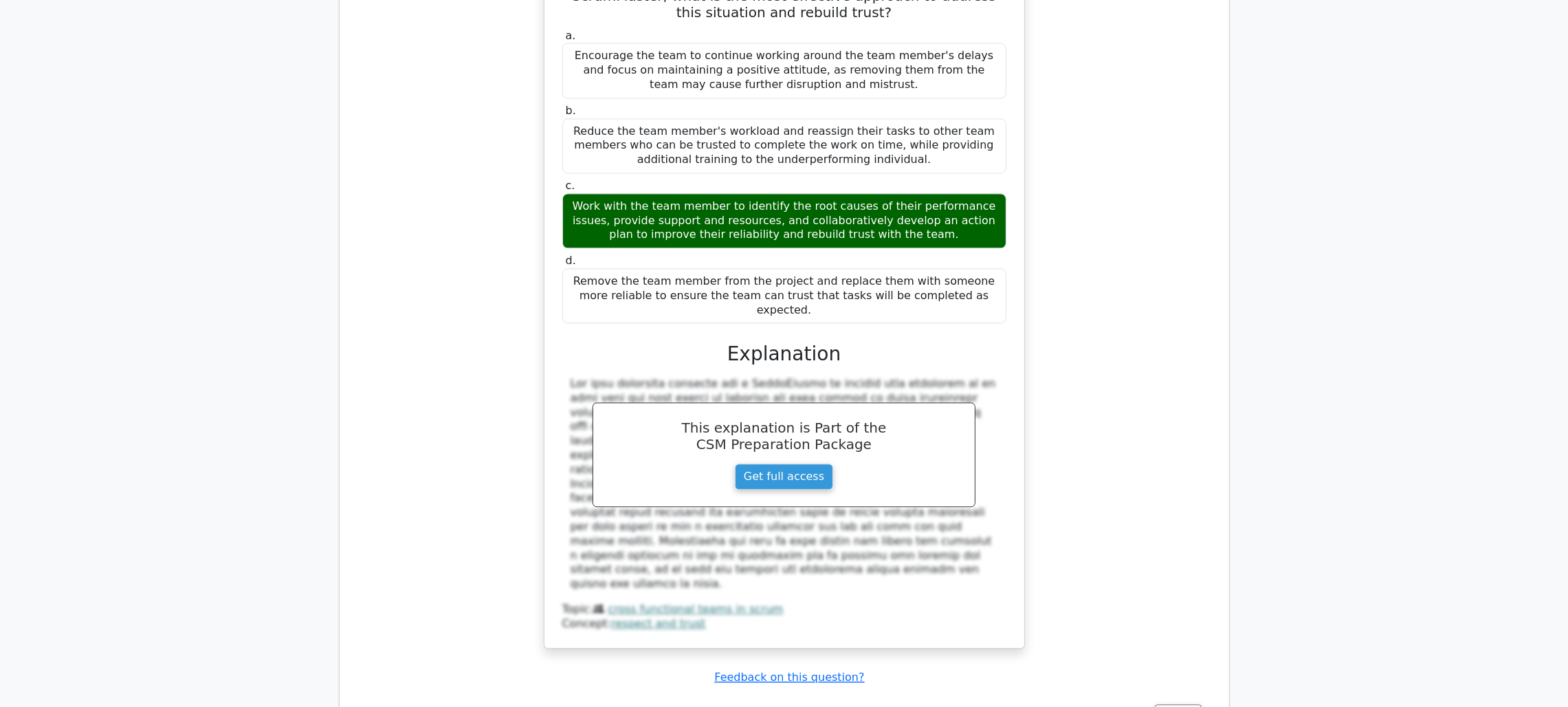
scroll to position [4850, 0]
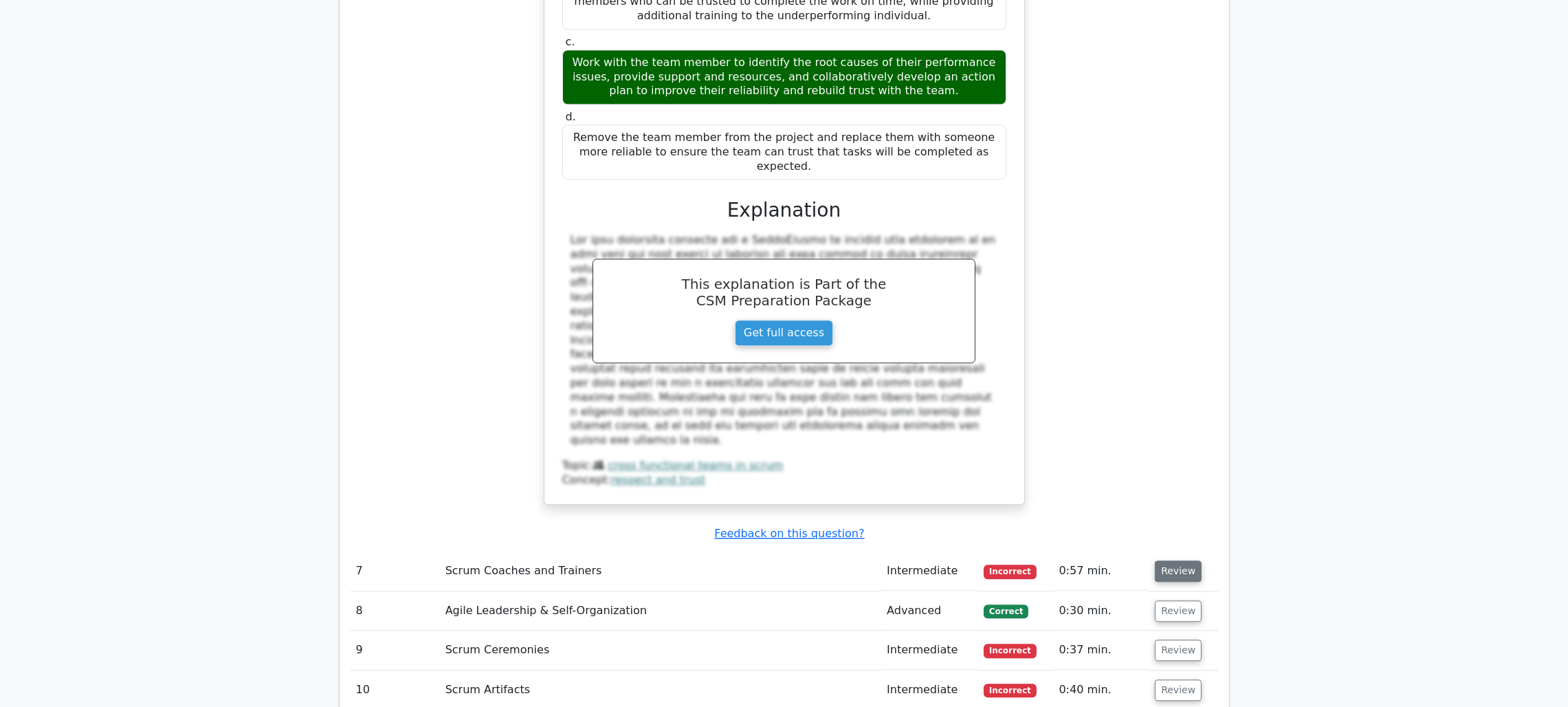
click at [1182, 560] on button "Review" at bounding box center [1179, 570] width 47 height 21
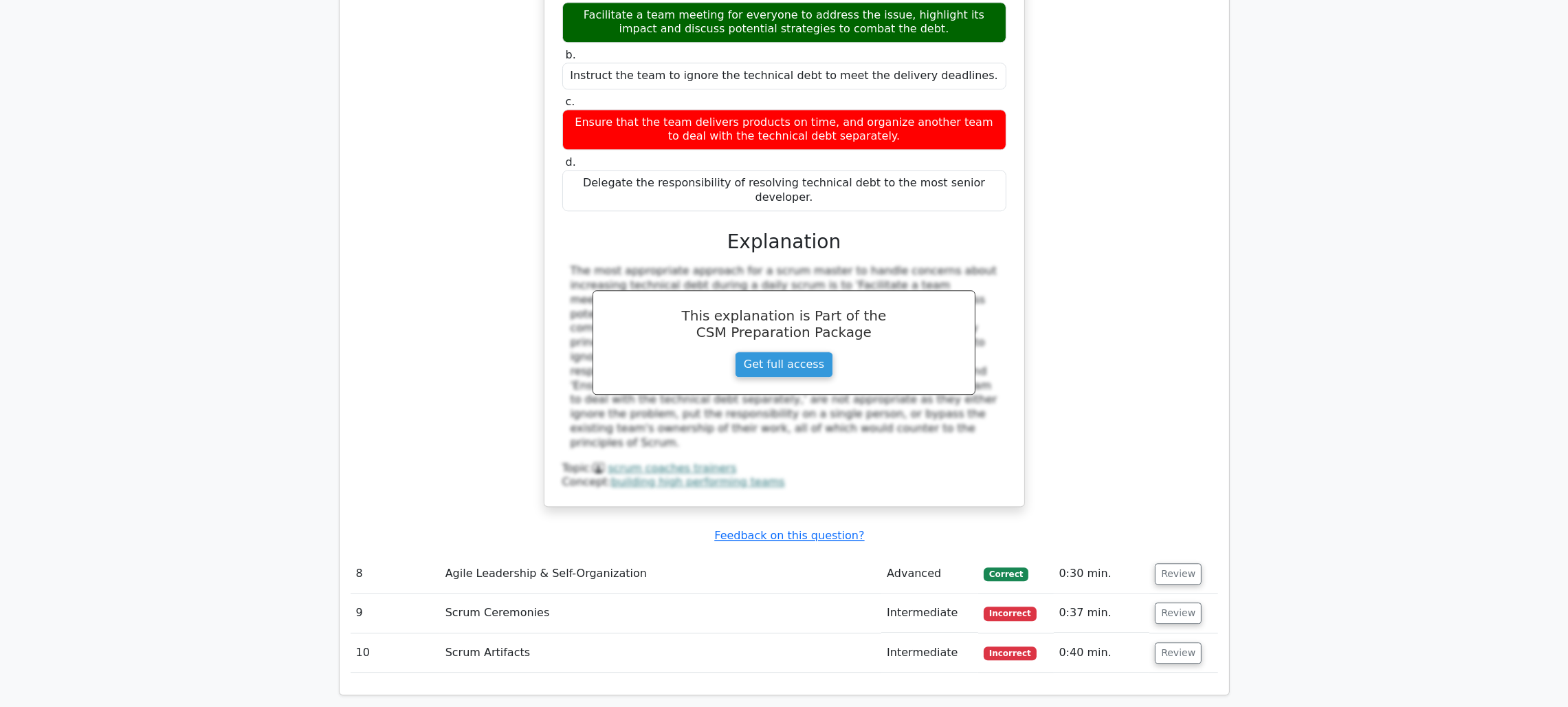
scroll to position [5578, 0]
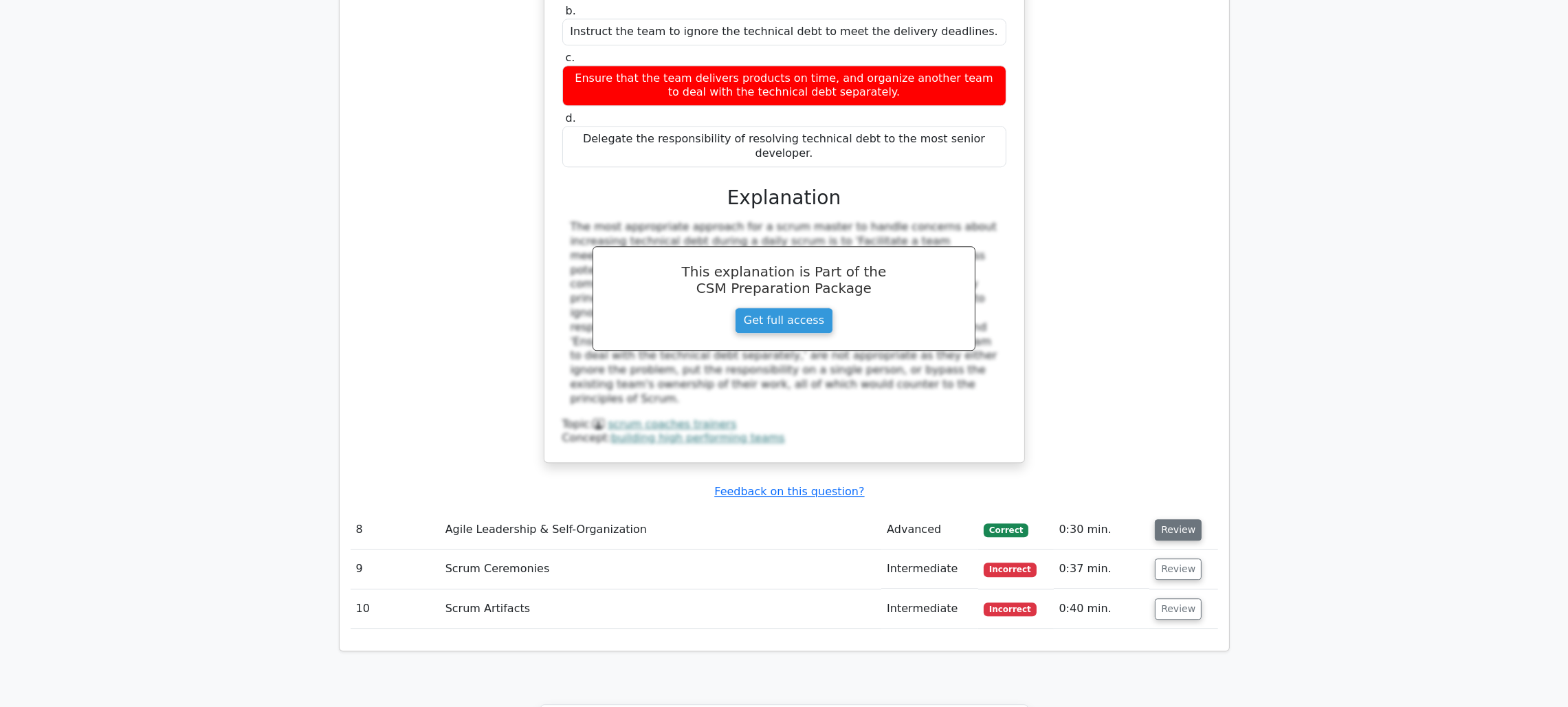
click at [1173, 519] on button "Review" at bounding box center [1179, 529] width 47 height 21
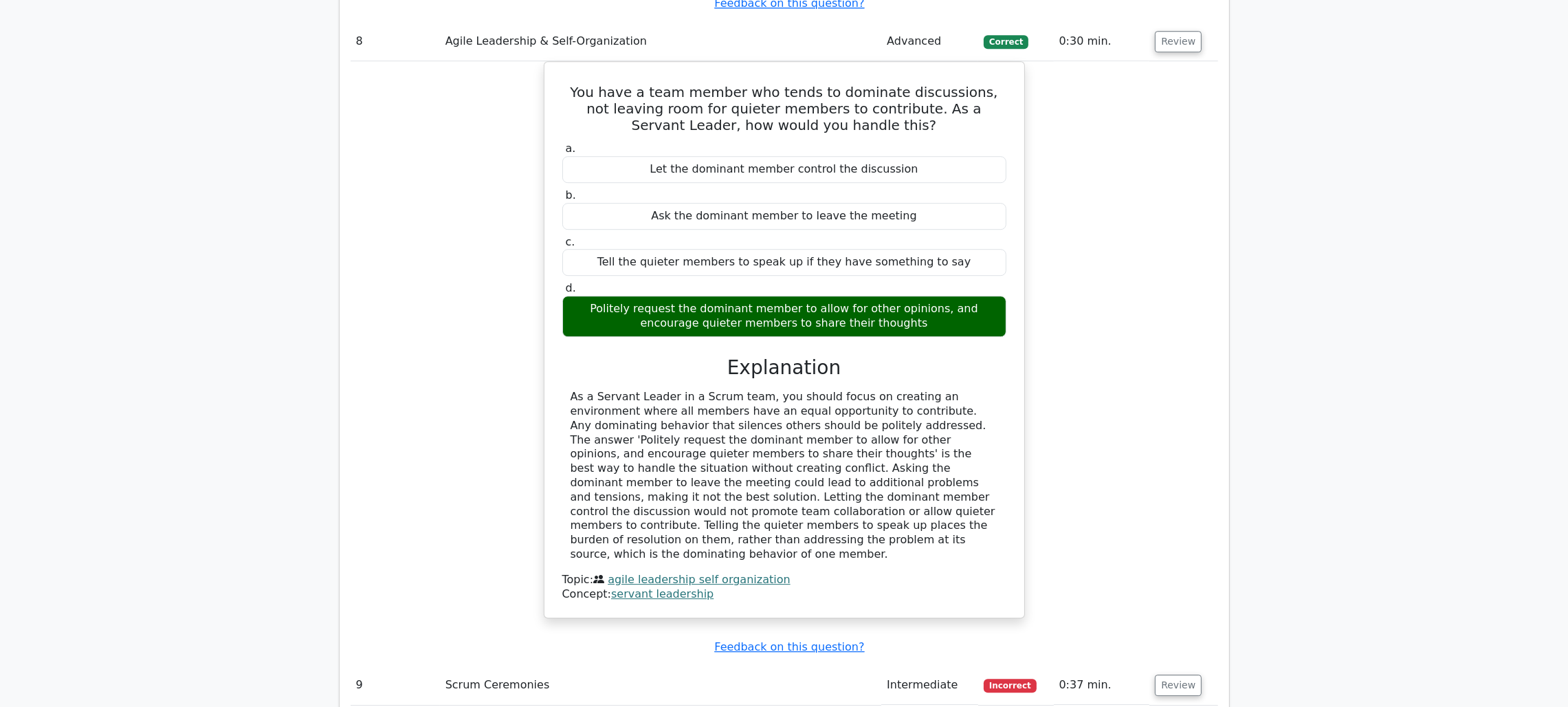
scroll to position [6077, 0]
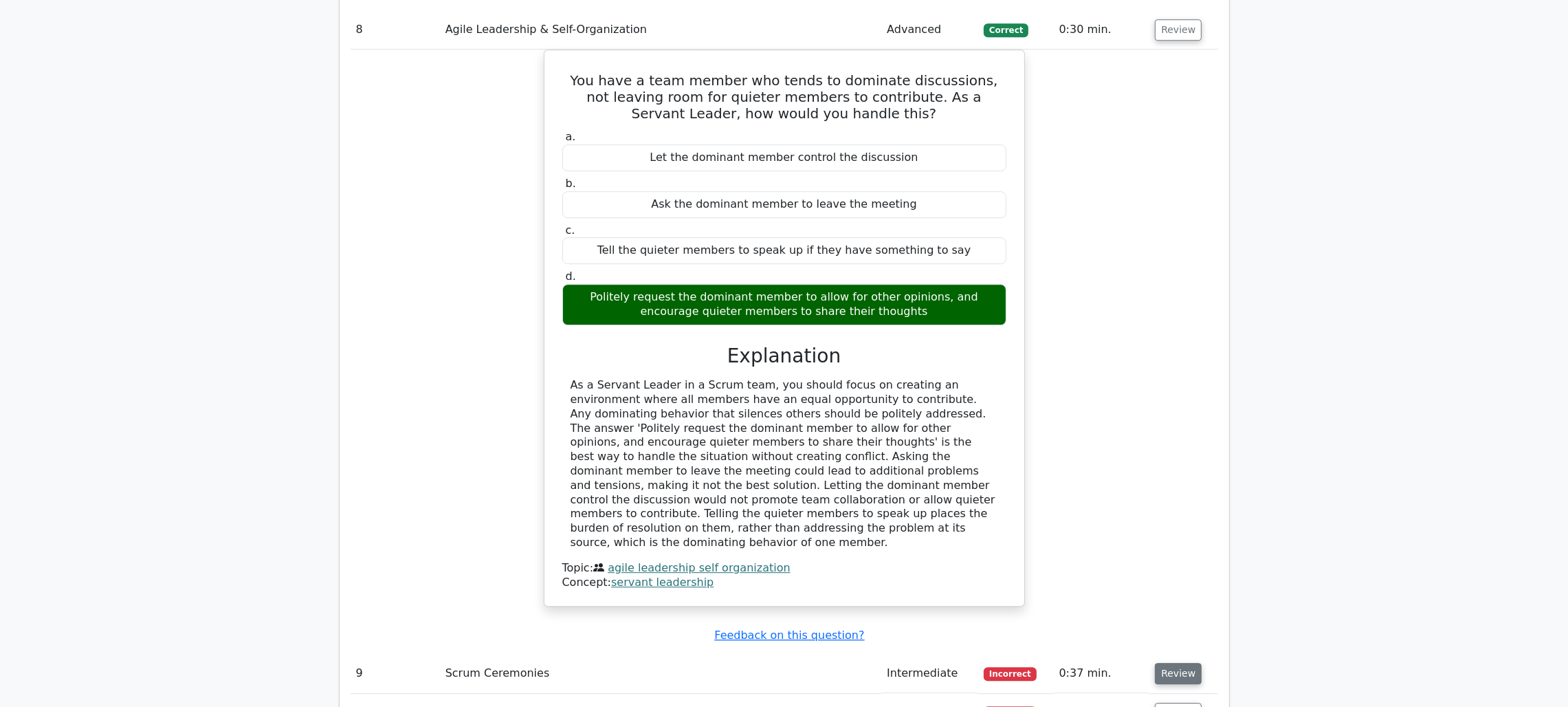
click at [1177, 628] on button "Review" at bounding box center [1179, 673] width 47 height 21
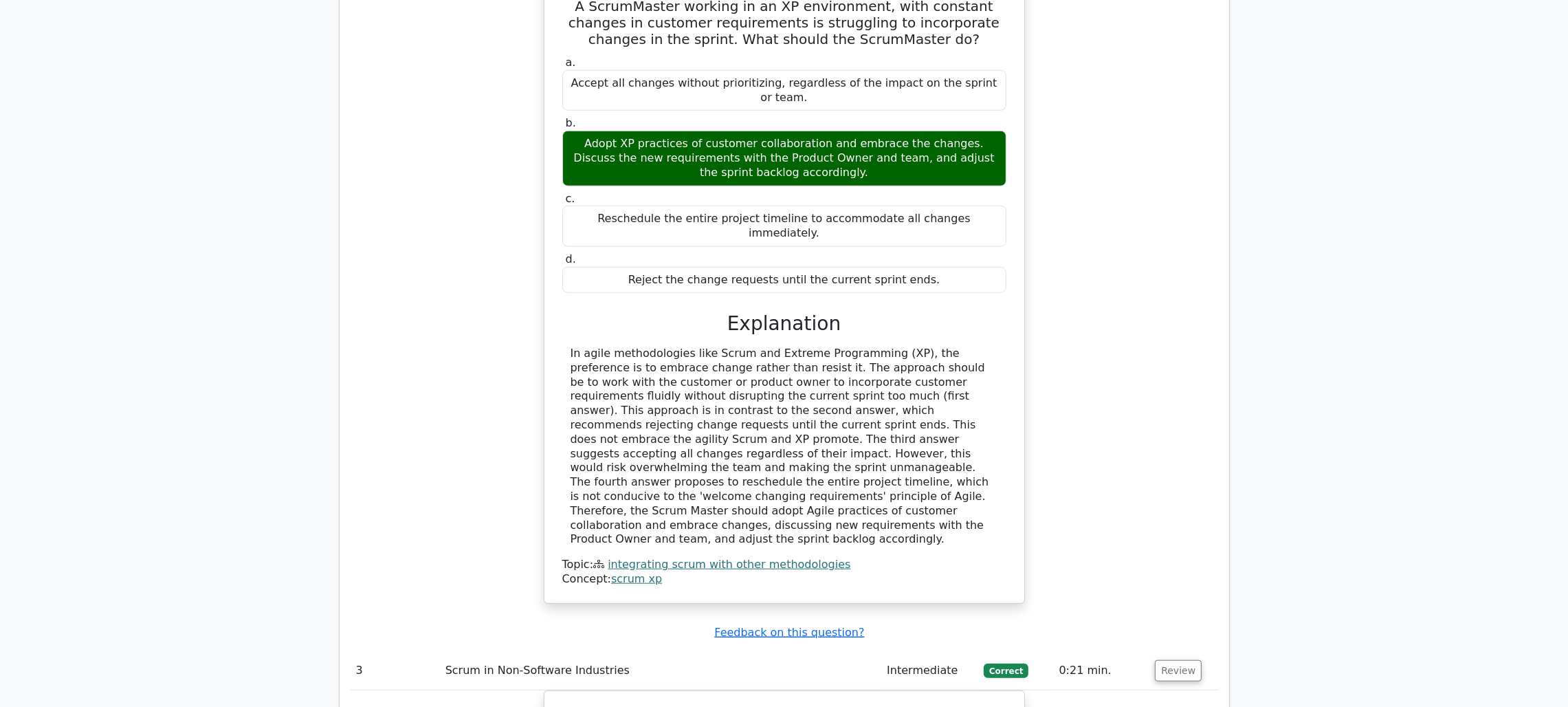
scroll to position [0, 0]
